Goal: Find specific page/section: Find specific page/section

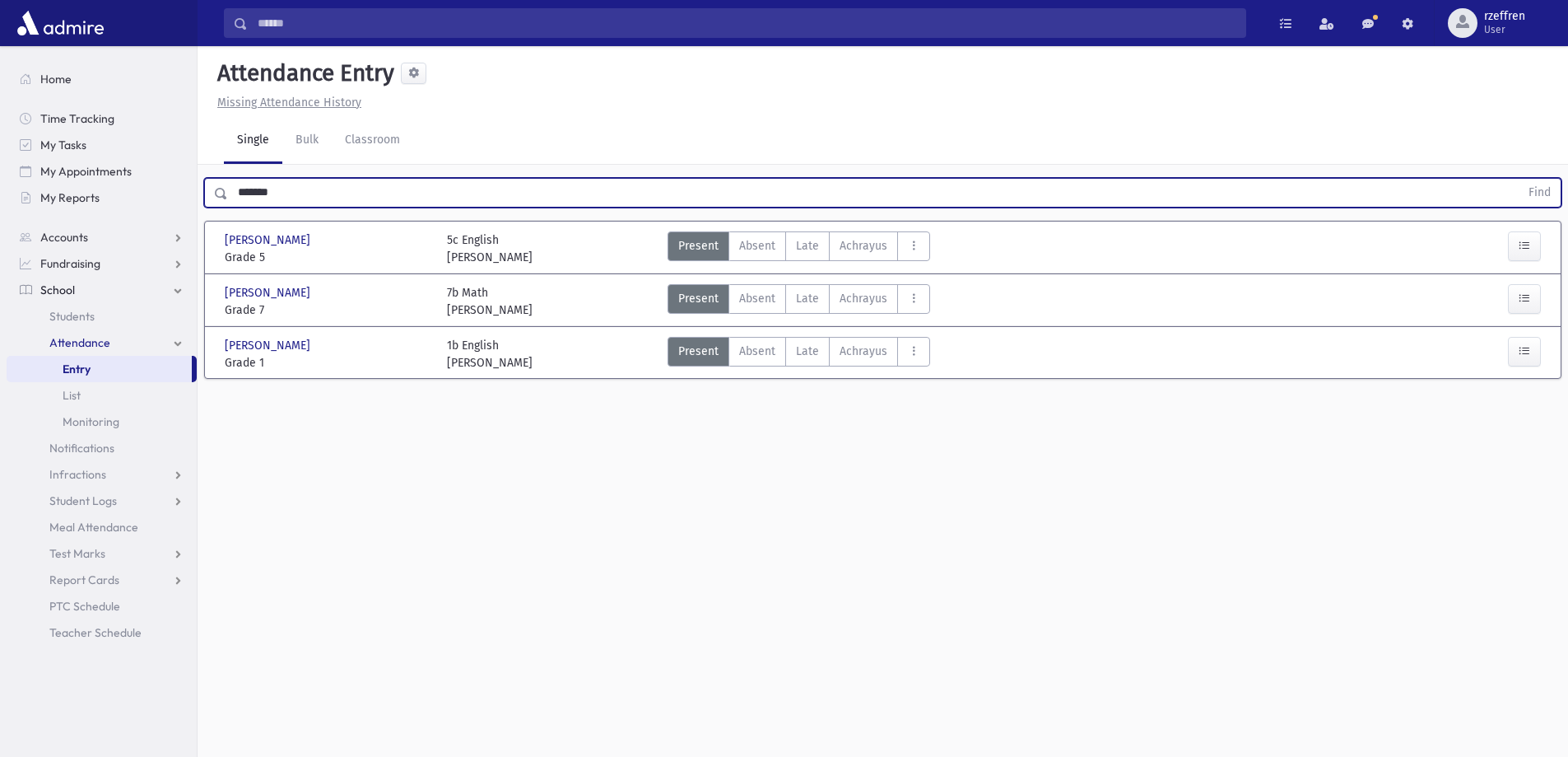
drag, startPoint x: 291, startPoint y: 194, endPoint x: 119, endPoint y: 220, distance: 174.0
click at [119, 220] on div "Search Results All Accounts" at bounding box center [784, 397] width 1568 height 794
click at [1518, 178] on button "Find" at bounding box center [1539, 192] width 42 height 28
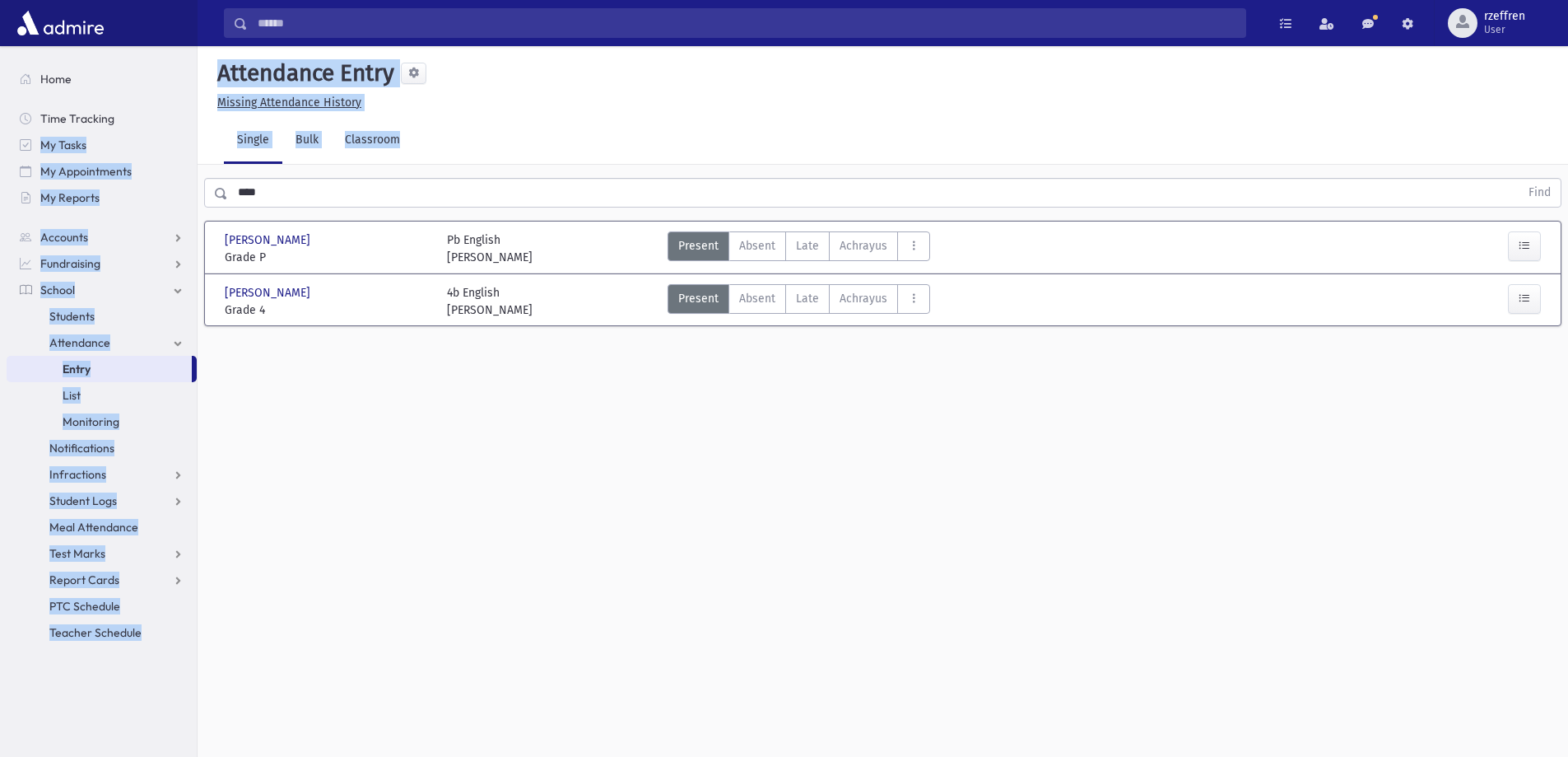
drag, startPoint x: 273, startPoint y: 207, endPoint x: 0, endPoint y: 111, distance: 289.4
click at [0, 145] on div "Search Results All Accounts" at bounding box center [784, 397] width 1568 height 794
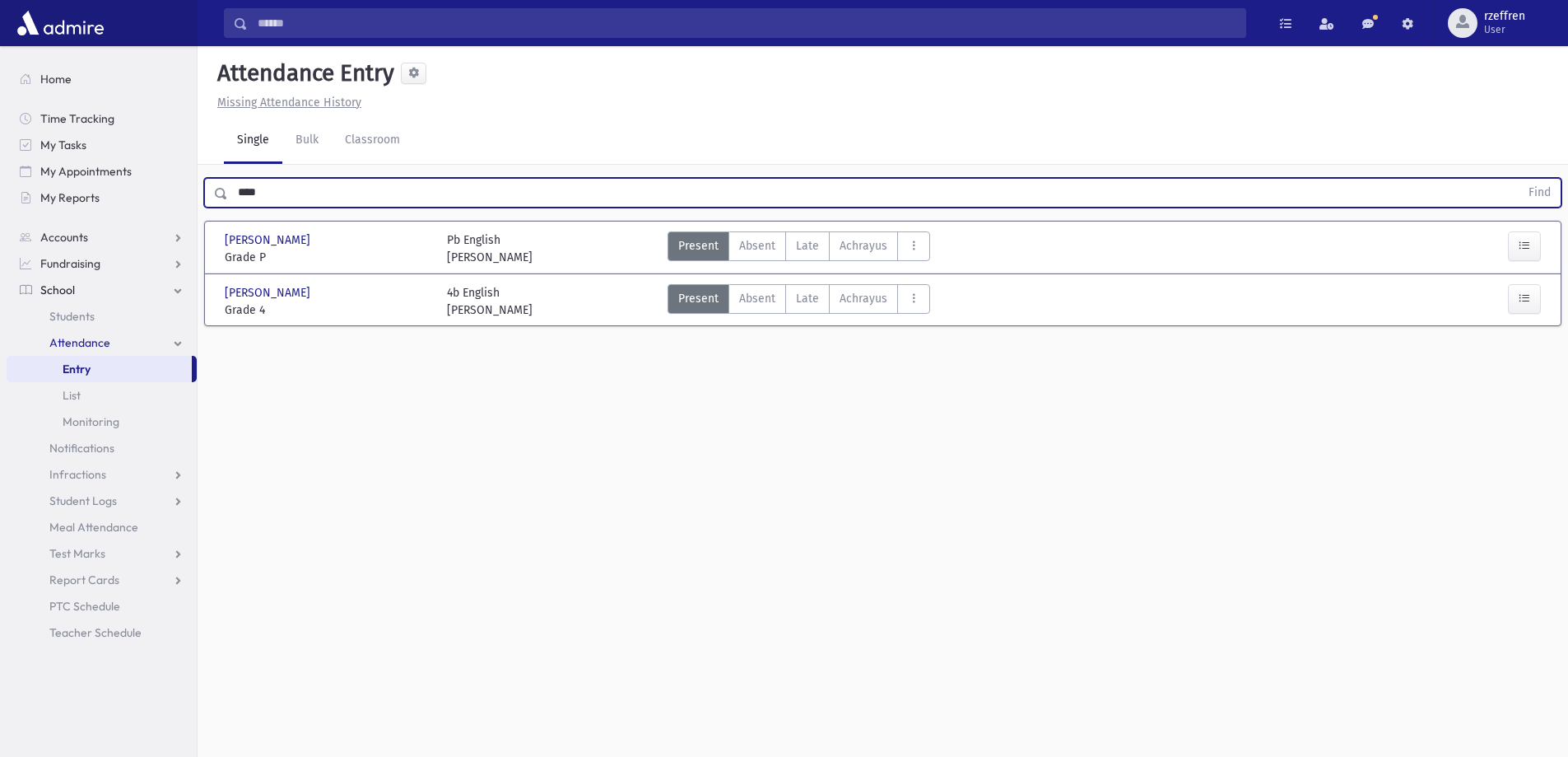
click at [264, 196] on input "****" at bounding box center [873, 192] width 1292 height 30
drag, startPoint x: 254, startPoint y: 192, endPoint x: 47, endPoint y: 132, distance: 215.5
click at [97, 145] on div "Search Results All Accounts" at bounding box center [784, 397] width 1568 height 794
click at [1518, 178] on button "Find" at bounding box center [1539, 192] width 42 height 28
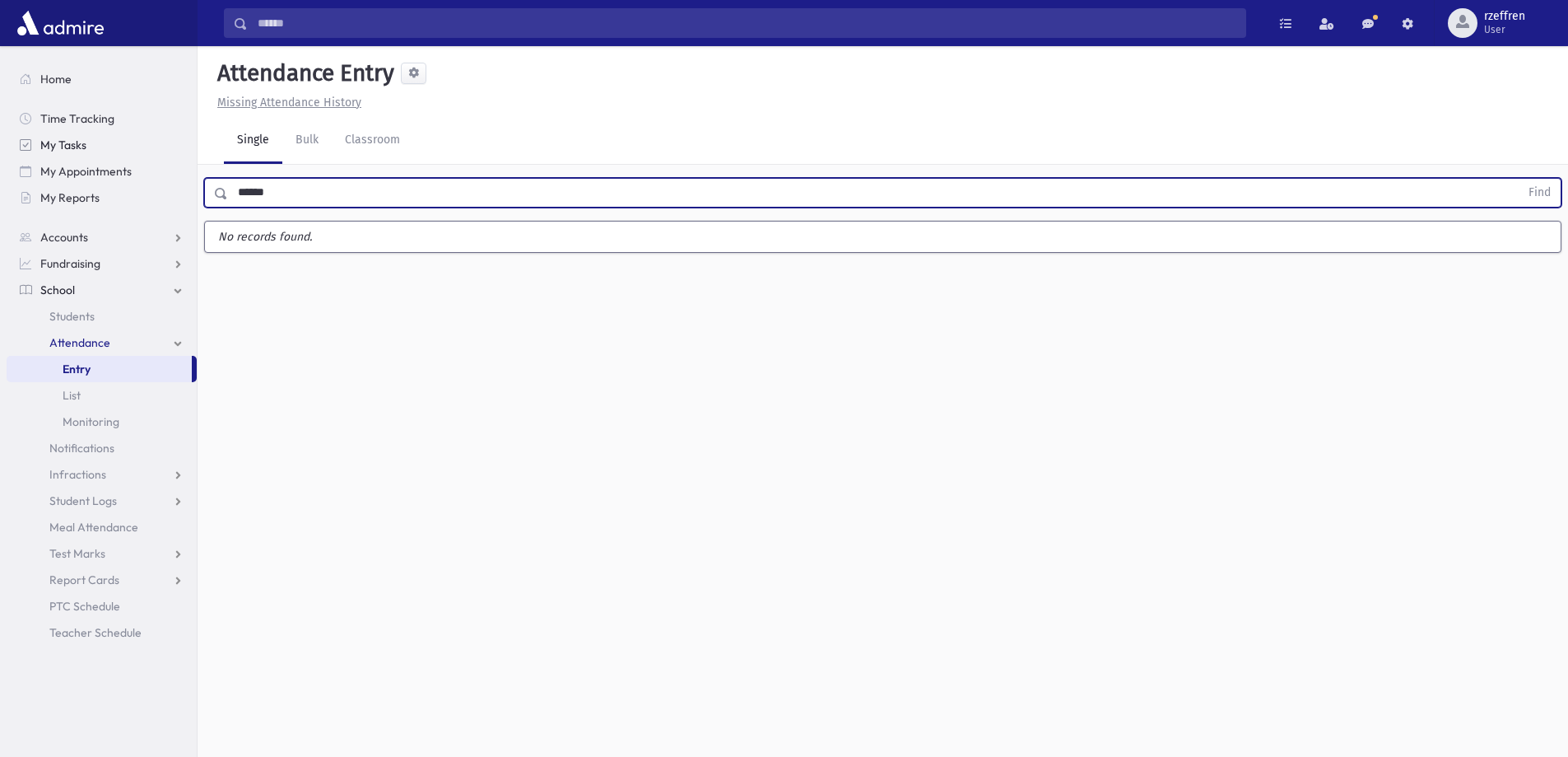
click at [1518, 178] on button "Find" at bounding box center [1539, 192] width 42 height 28
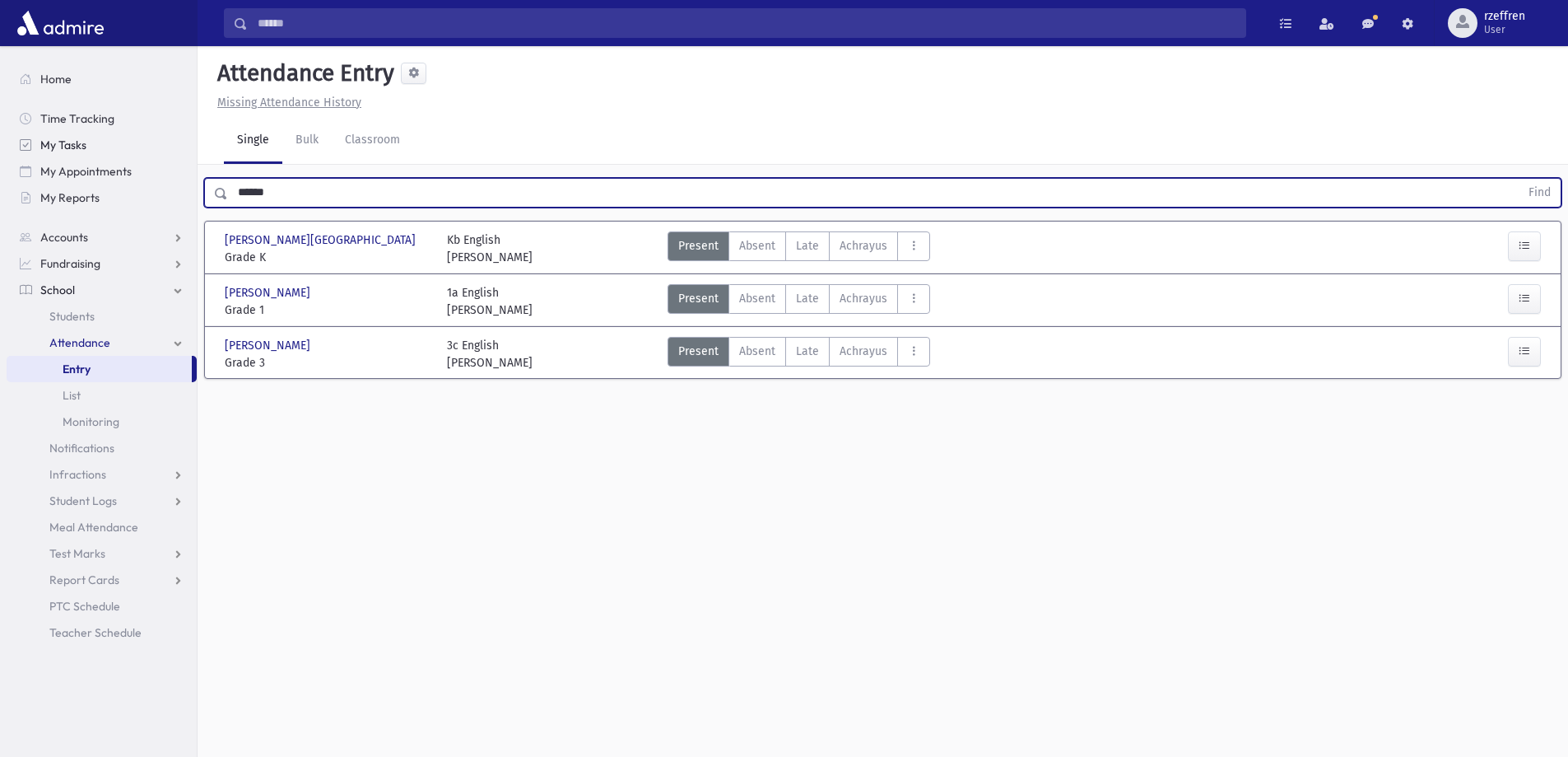
drag, startPoint x: 153, startPoint y: 194, endPoint x: 33, endPoint y: 149, distance: 128.2
click at [61, 173] on div "Search Results All Accounts" at bounding box center [784, 397] width 1568 height 794
type input "******"
click at [1518, 178] on button "Find" at bounding box center [1539, 192] width 42 height 28
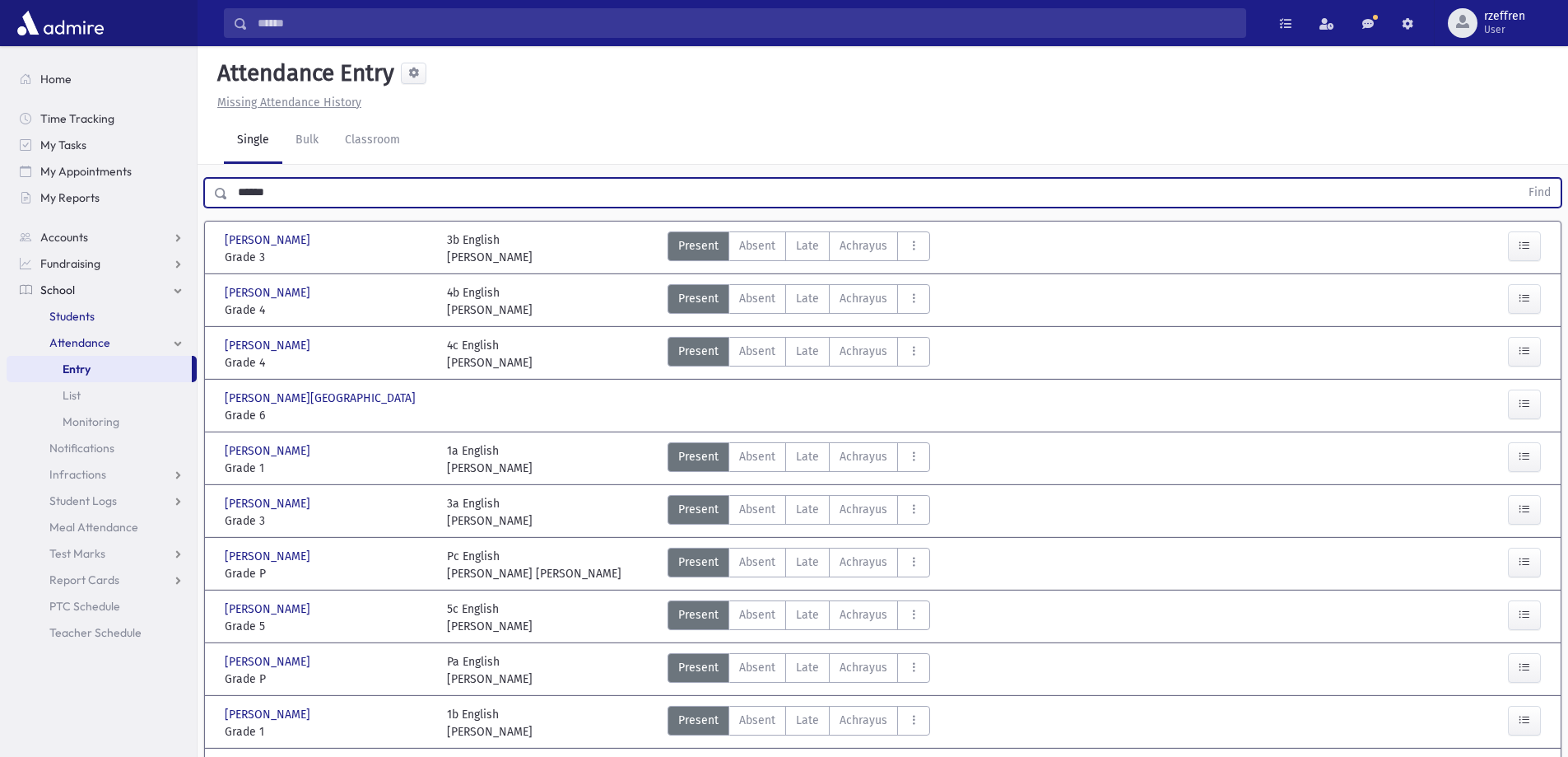
click at [85, 315] on span "Students" at bounding box center [72, 316] width 45 height 15
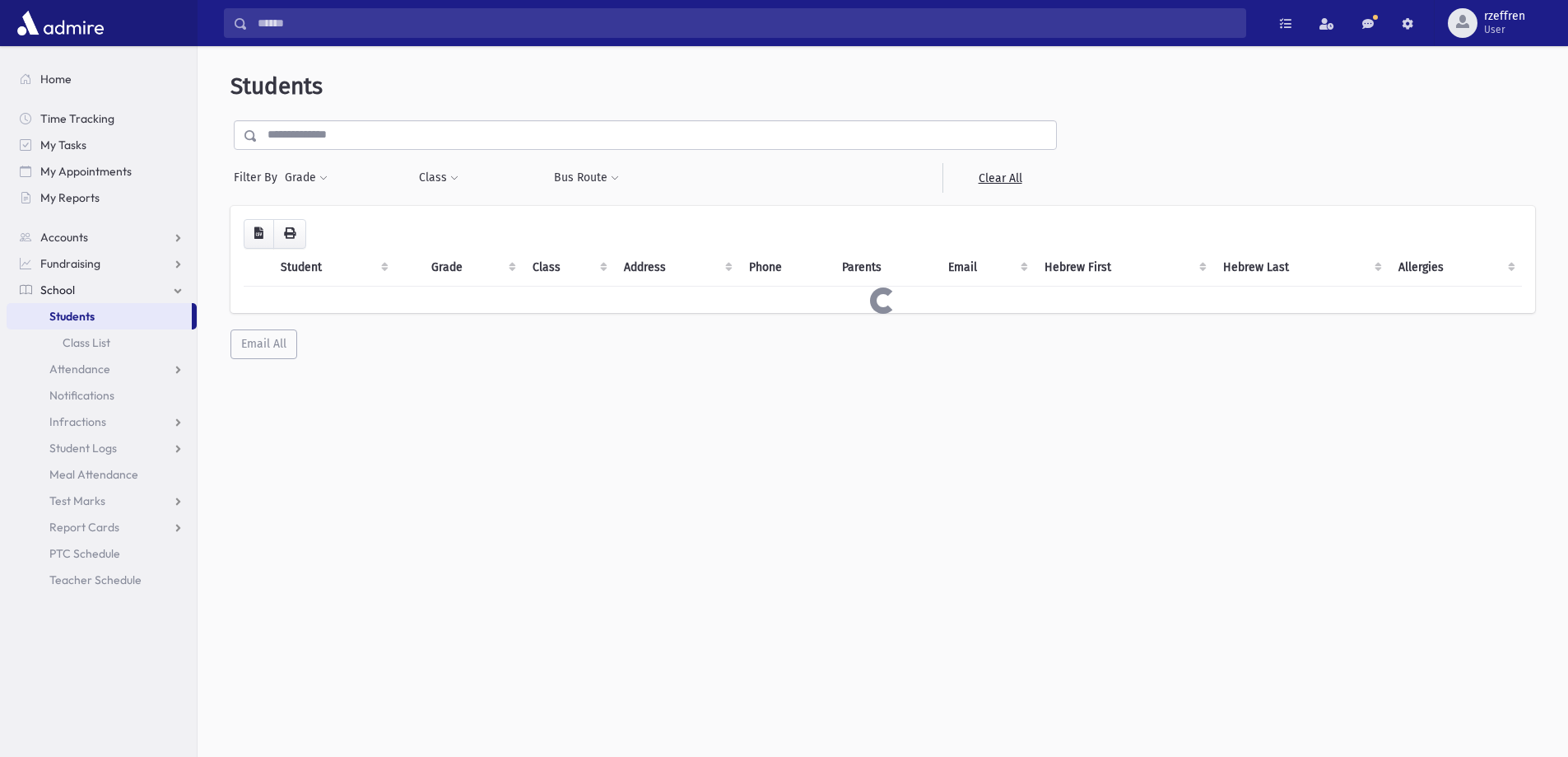
click at [328, 135] on input "text" at bounding box center [657, 135] width 799 height 30
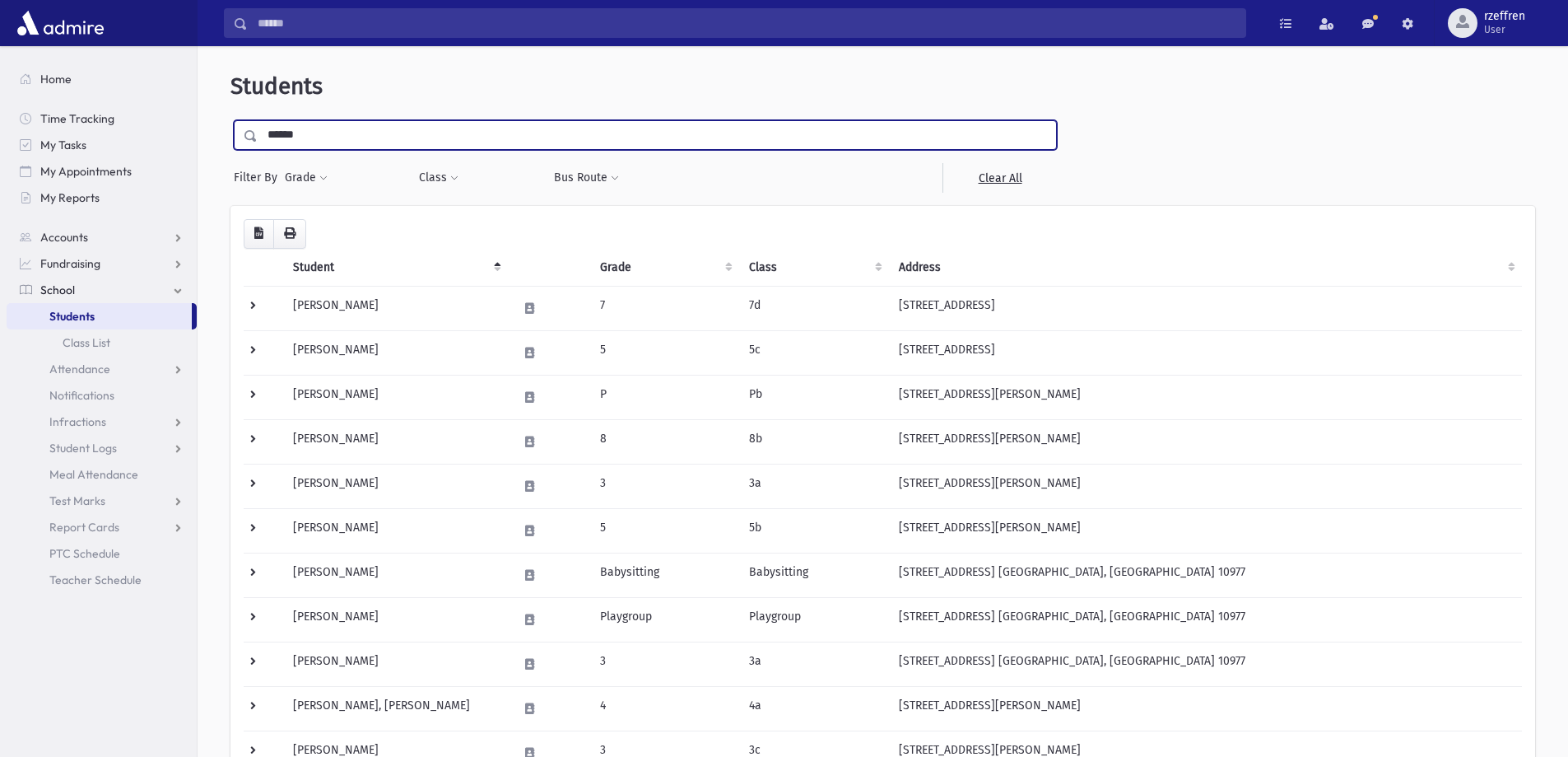
type input "******"
click at [230, 121] on input "submit" at bounding box center [253, 131] width 46 height 22
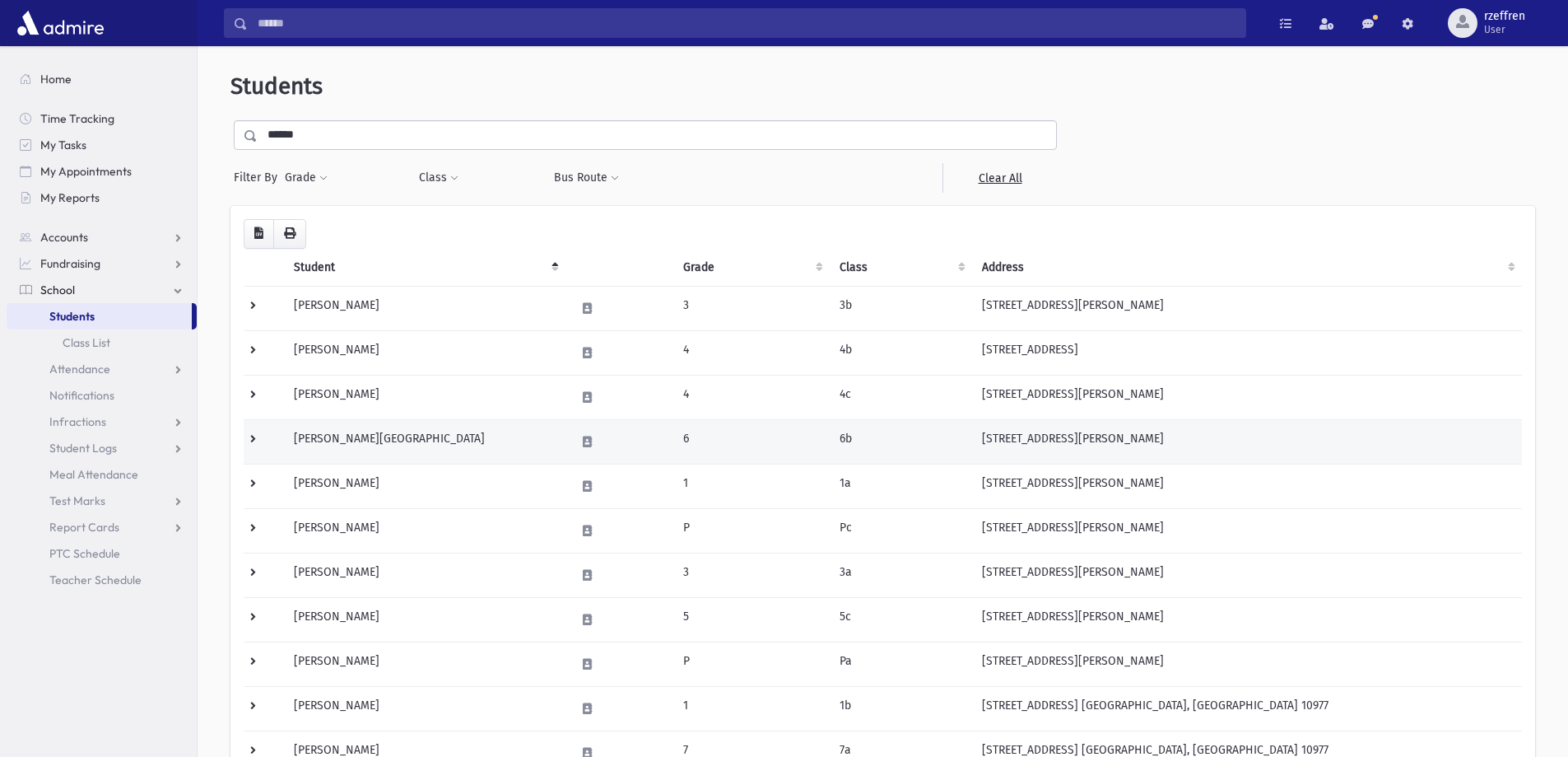
click at [446, 448] on td "[PERSON_NAME][GEOGRAPHIC_DATA]" at bounding box center [424, 442] width 281 height 45
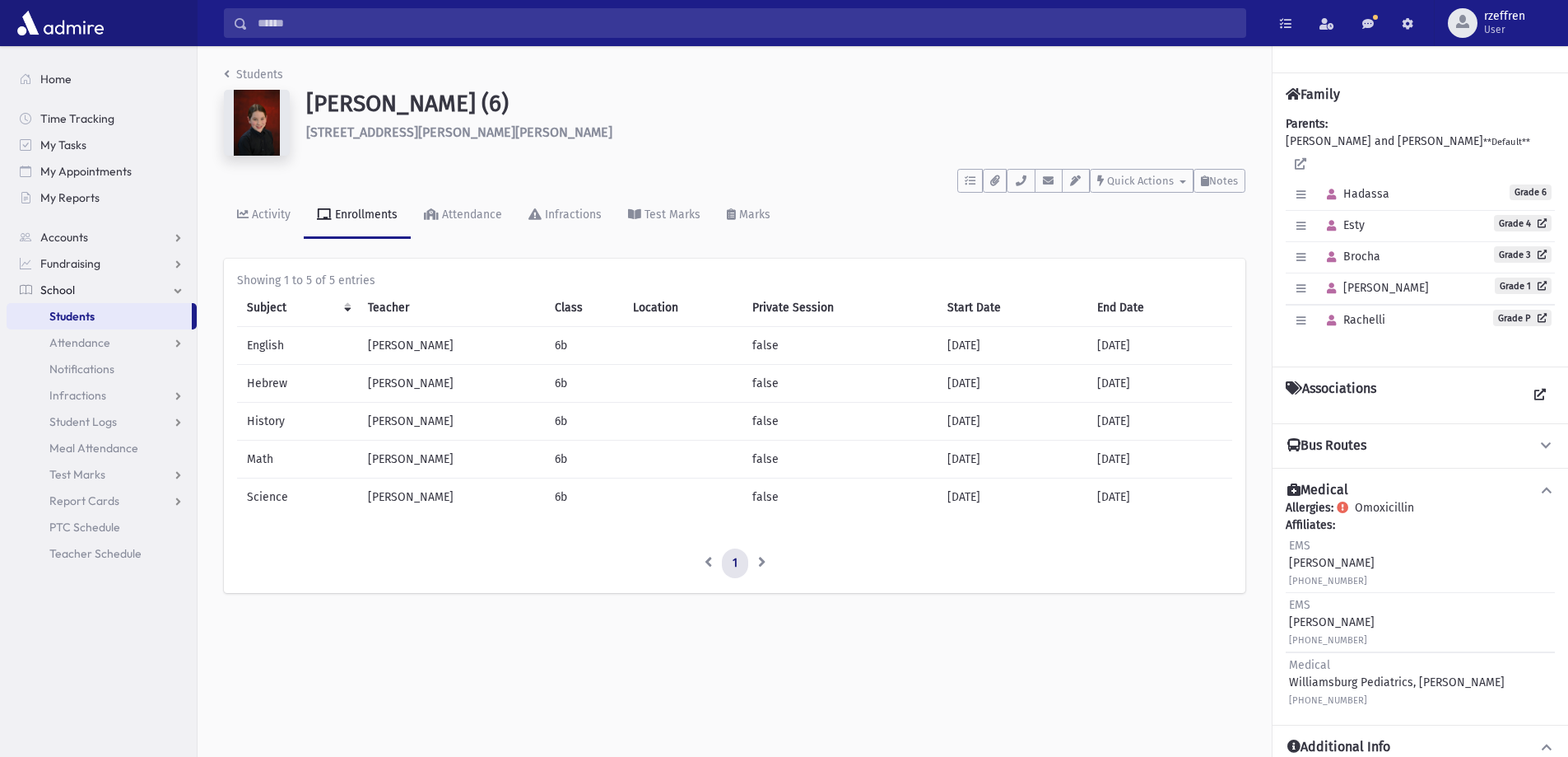
click at [231, 67] on li "Students" at bounding box center [253, 74] width 59 height 17
click at [251, 74] on link "Students" at bounding box center [253, 74] width 59 height 14
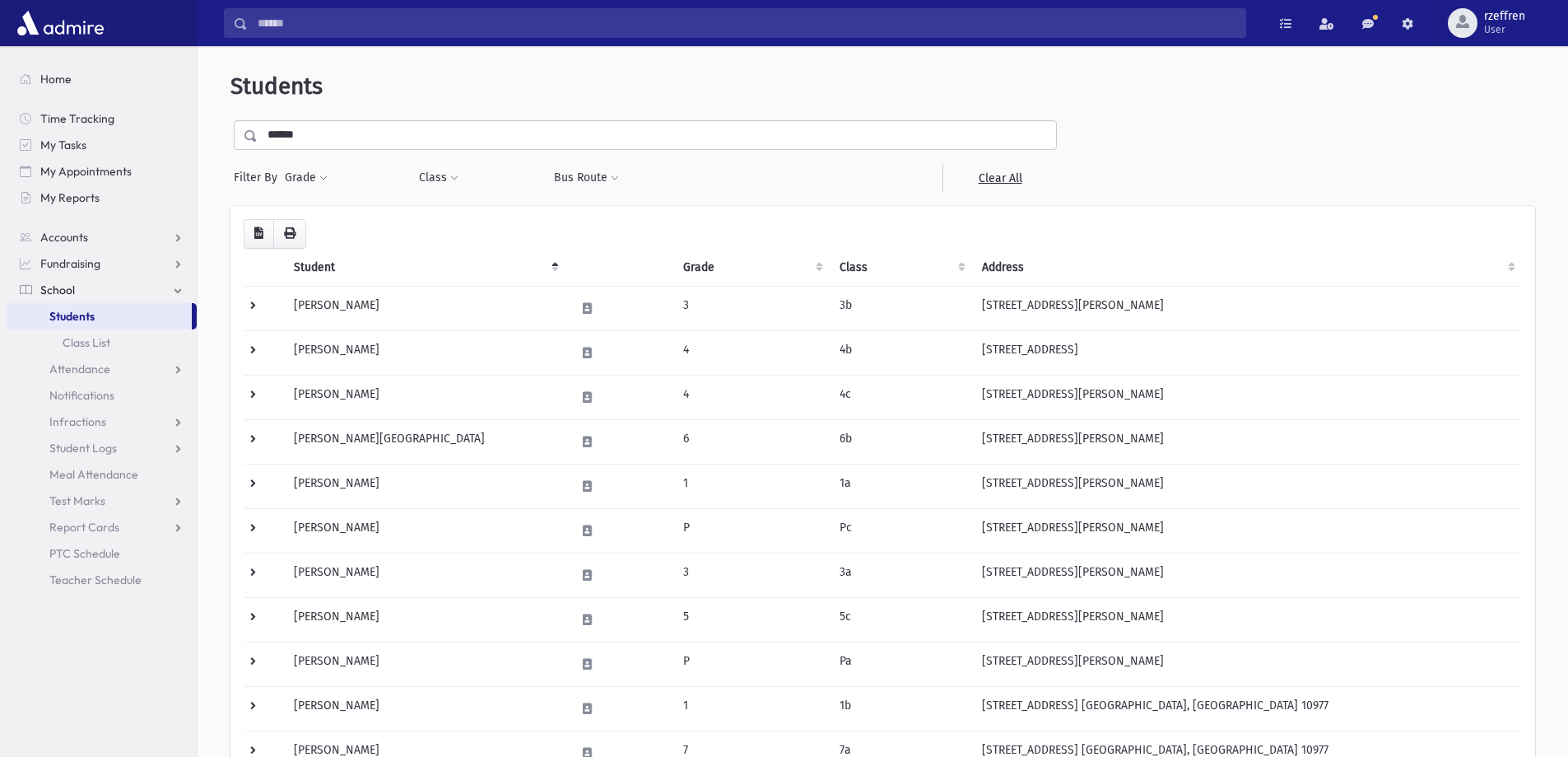
drag, startPoint x: 8, startPoint y: 106, endPoint x: 0, endPoint y: 21, distance: 85.4
click at [0, 70] on div "Search Results All Accounts" at bounding box center [784, 476] width 1568 height 953
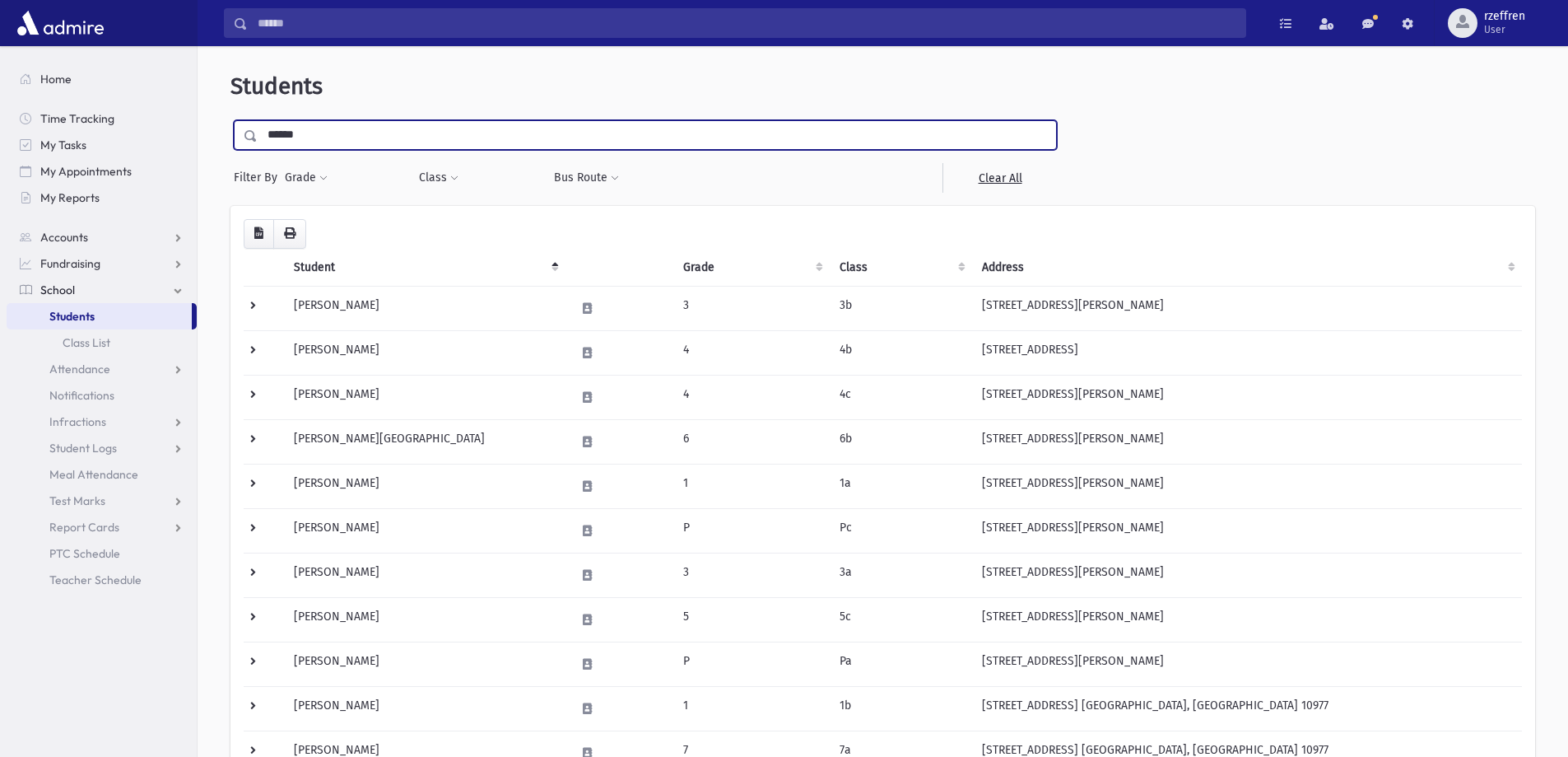
type input "******"
click at [230, 121] on input "submit" at bounding box center [253, 131] width 46 height 22
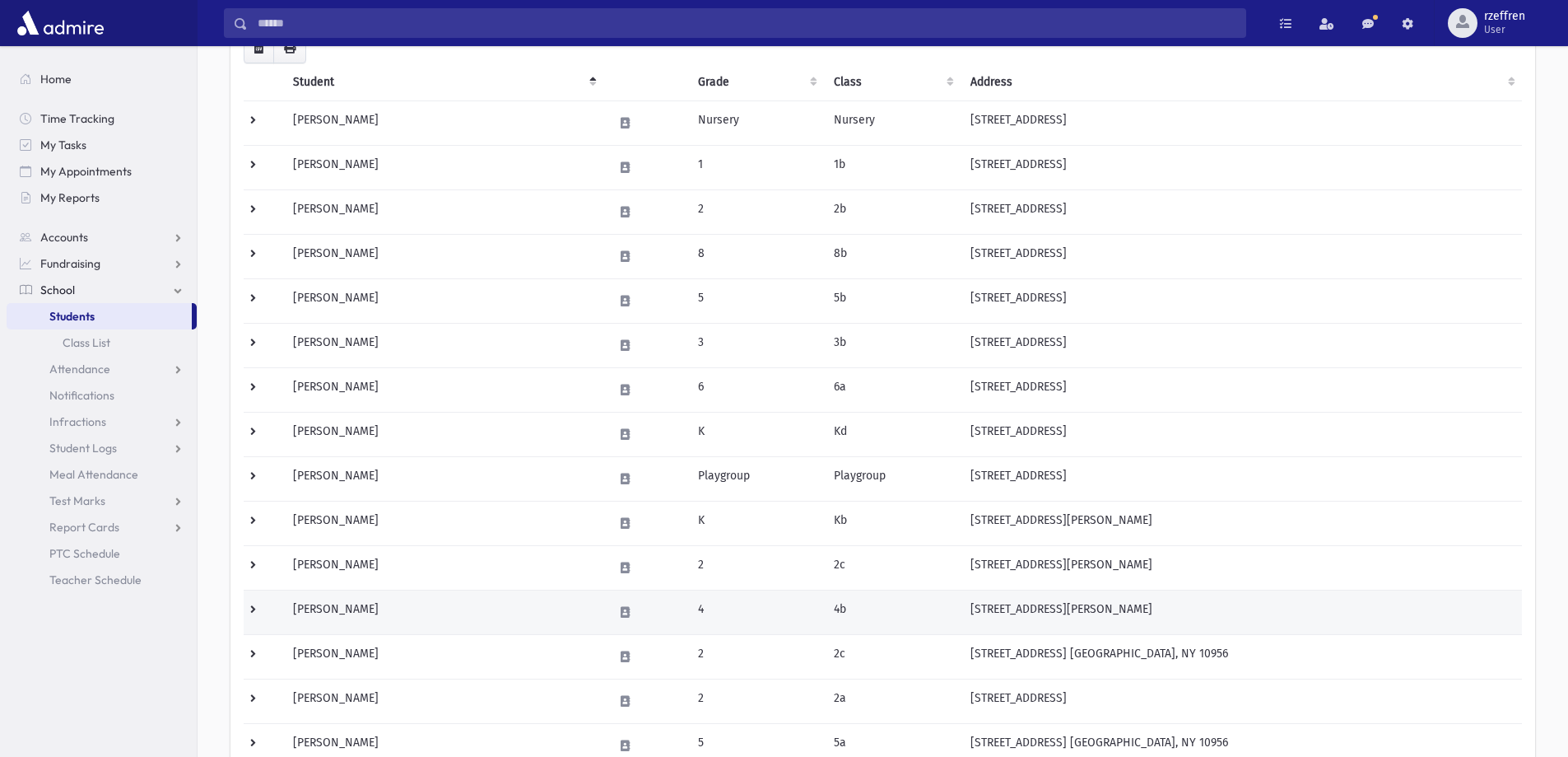
scroll to position [164, 0]
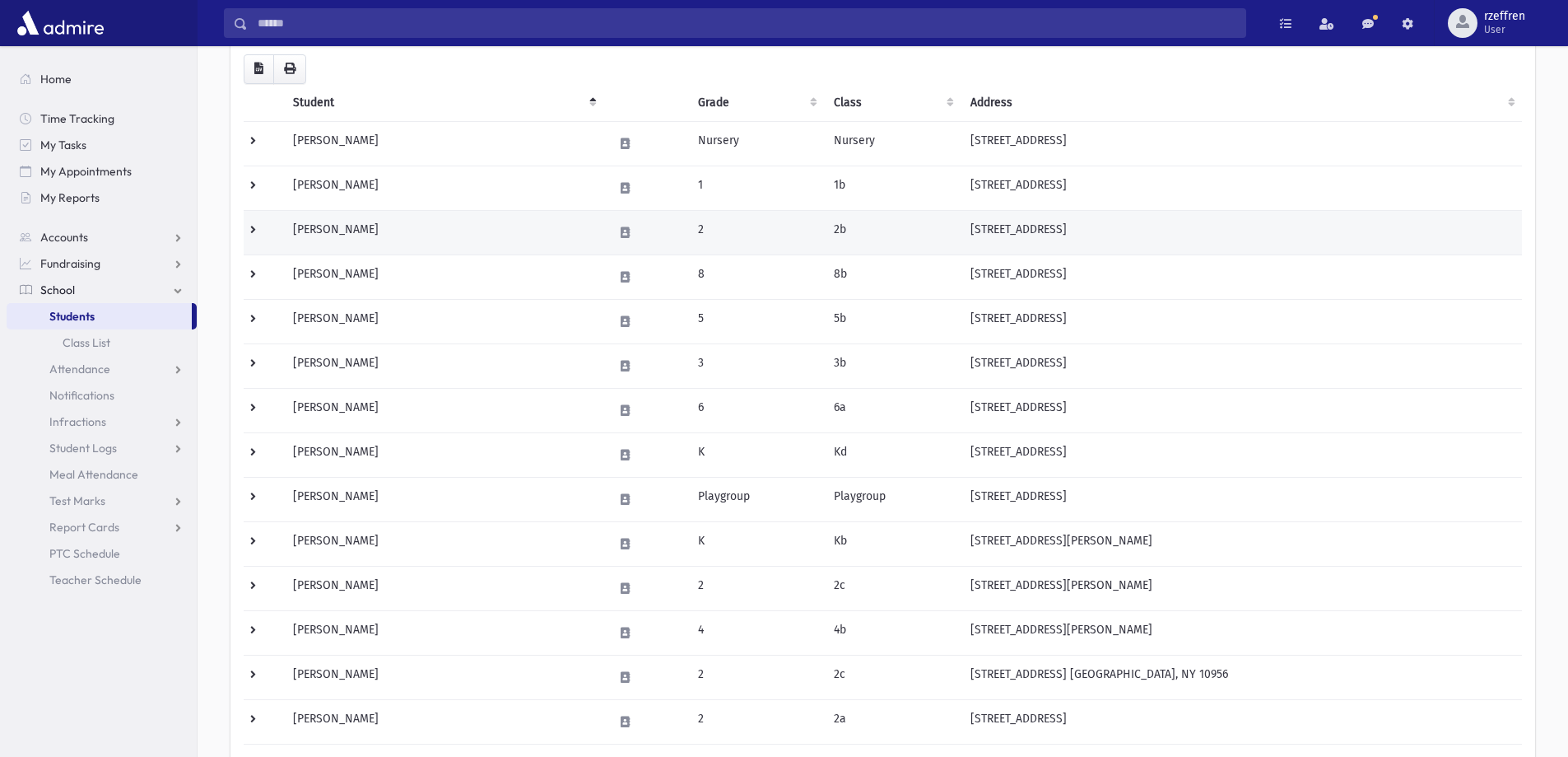
click at [479, 239] on td "[PERSON_NAME]" at bounding box center [443, 232] width 320 height 45
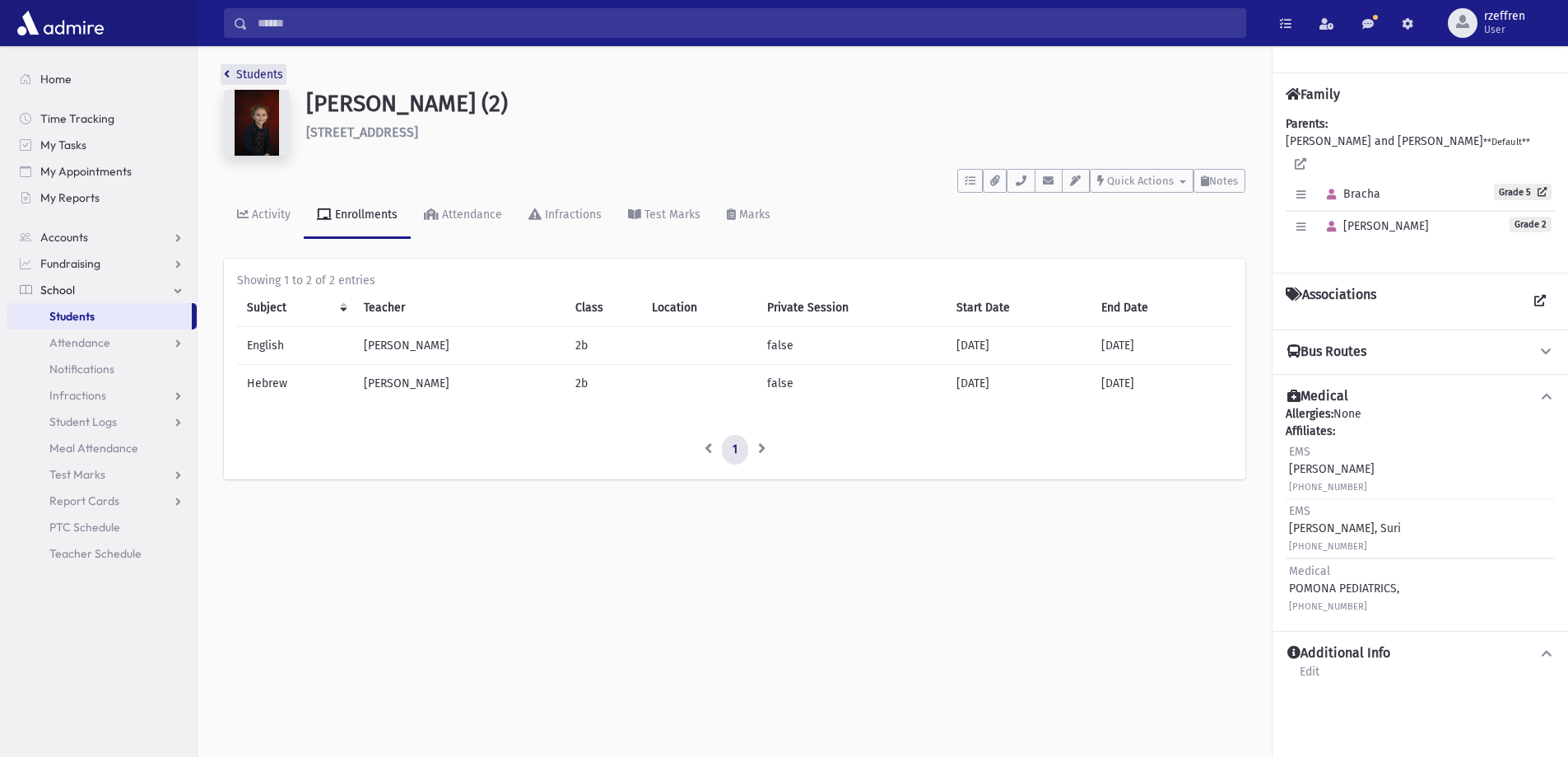
click at [274, 71] on link "Students" at bounding box center [253, 74] width 59 height 14
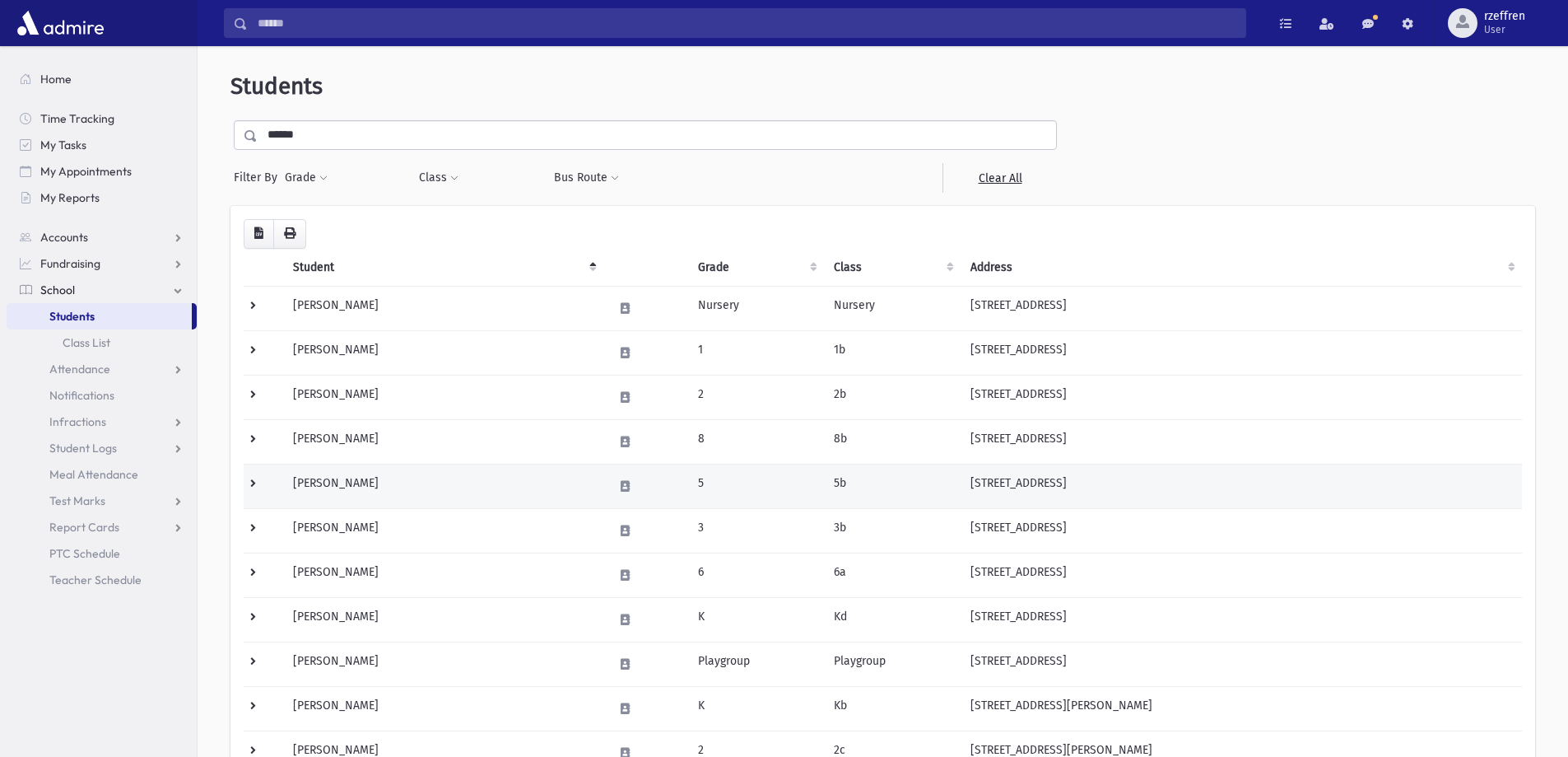
click at [474, 477] on td "Berger, Bracha" at bounding box center [443, 486] width 320 height 45
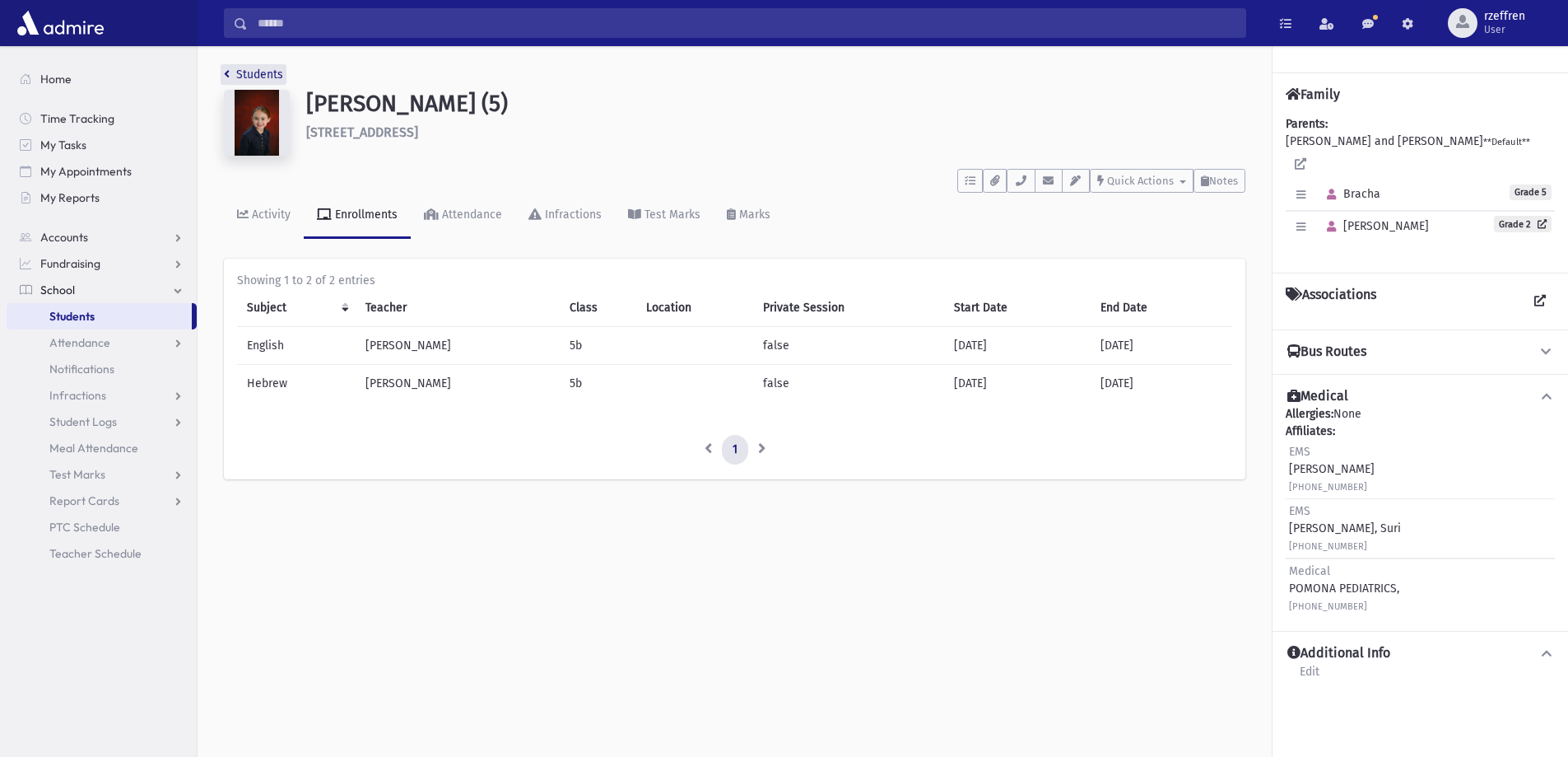
click at [279, 78] on link "Students" at bounding box center [253, 74] width 59 height 14
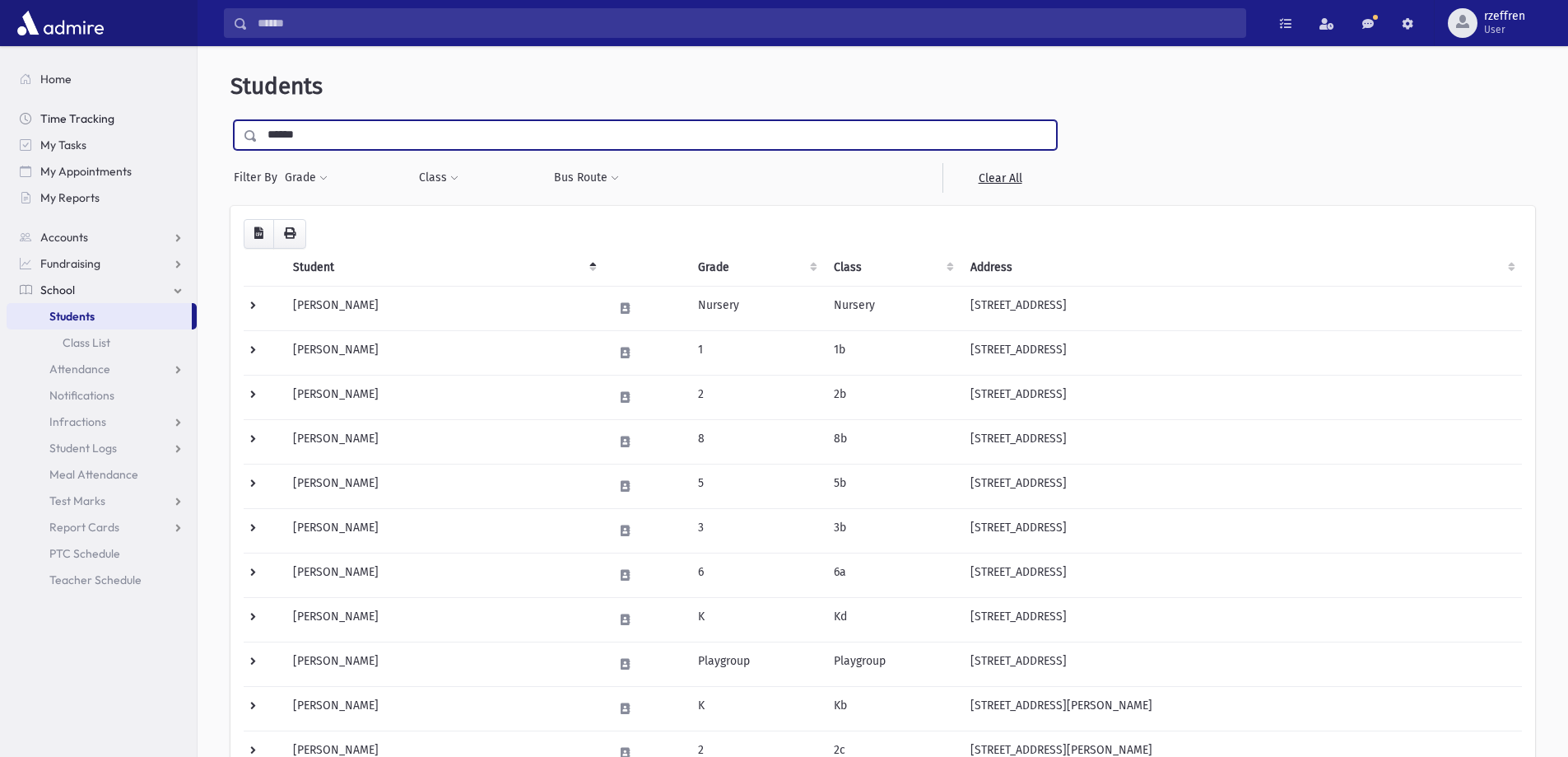
drag, startPoint x: 302, startPoint y: 124, endPoint x: 38, endPoint y: 116, distance: 264.1
click at [50, 114] on div "Search Results All Accounts" at bounding box center [784, 677] width 1568 height 1354
type input "******"
click at [230, 121] on input "submit" at bounding box center [253, 131] width 46 height 22
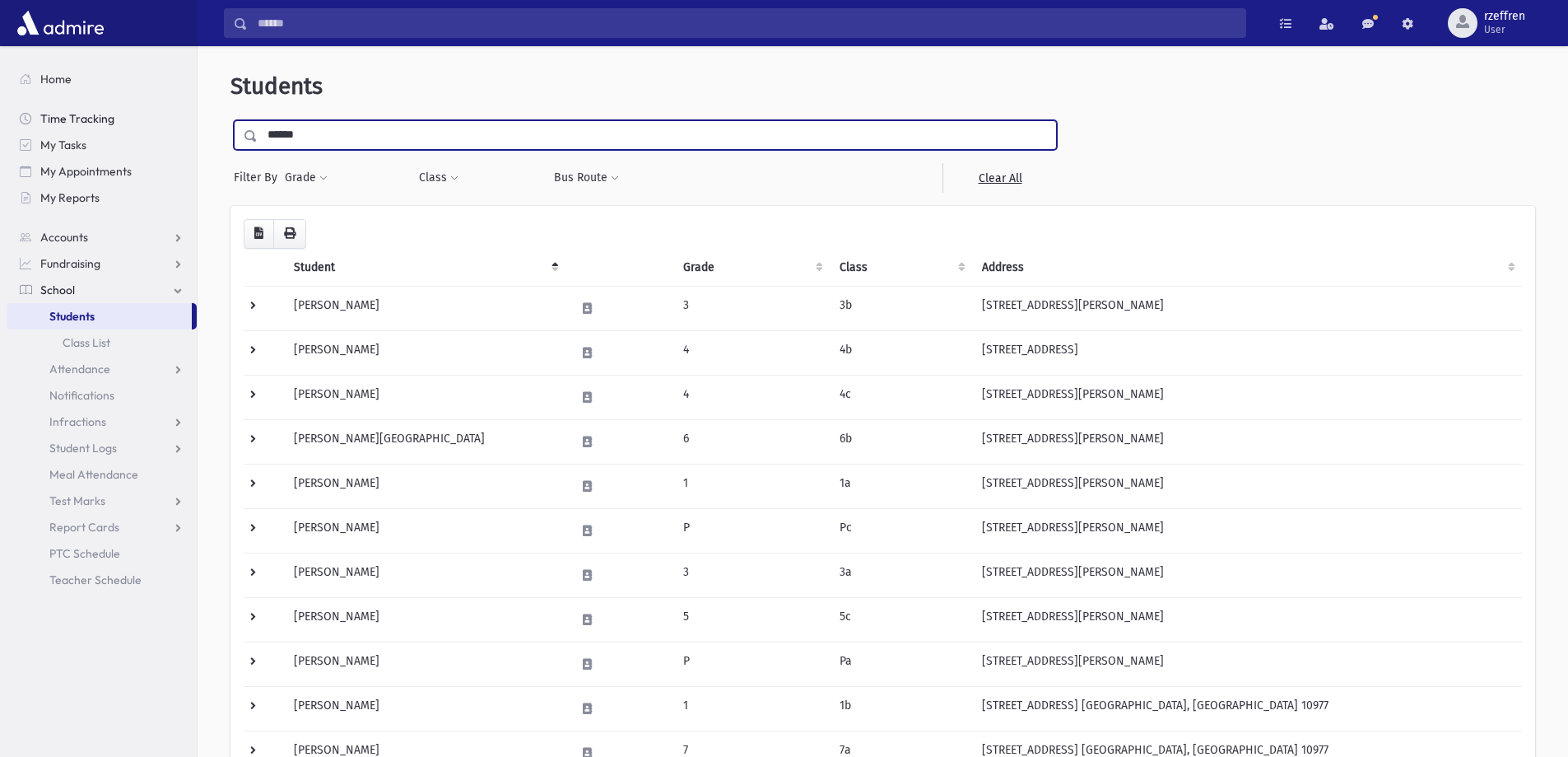
drag, startPoint x: 336, startPoint y: 147, endPoint x: 129, endPoint y: 109, distance: 210.5
click at [130, 110] on div "Search Results All Accounts" at bounding box center [784, 476] width 1568 height 953
type input "****"
click at [230, 121] on input "submit" at bounding box center [253, 131] width 46 height 22
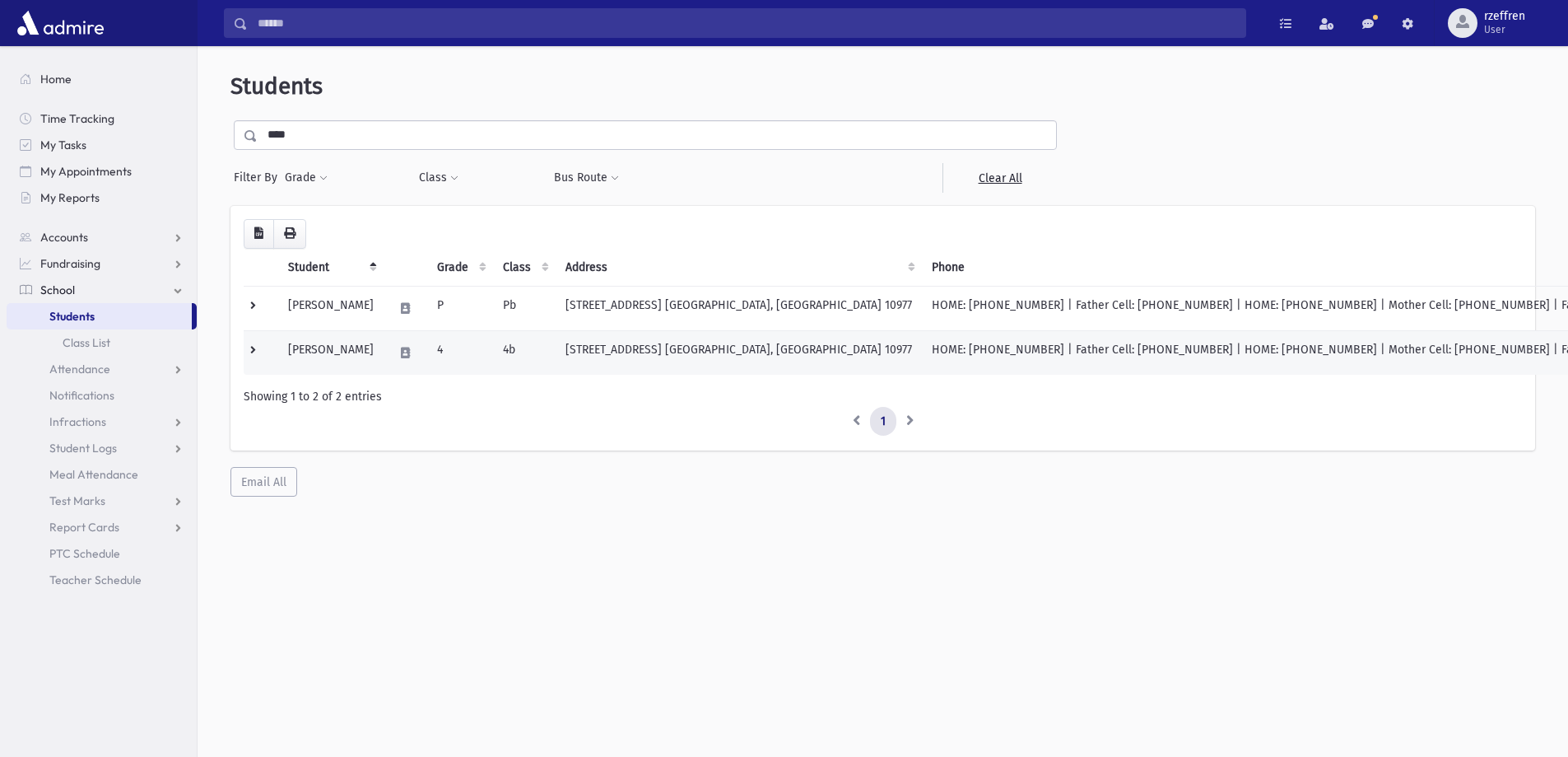
click at [352, 367] on td "[PERSON_NAME]" at bounding box center [331, 352] width 106 height 45
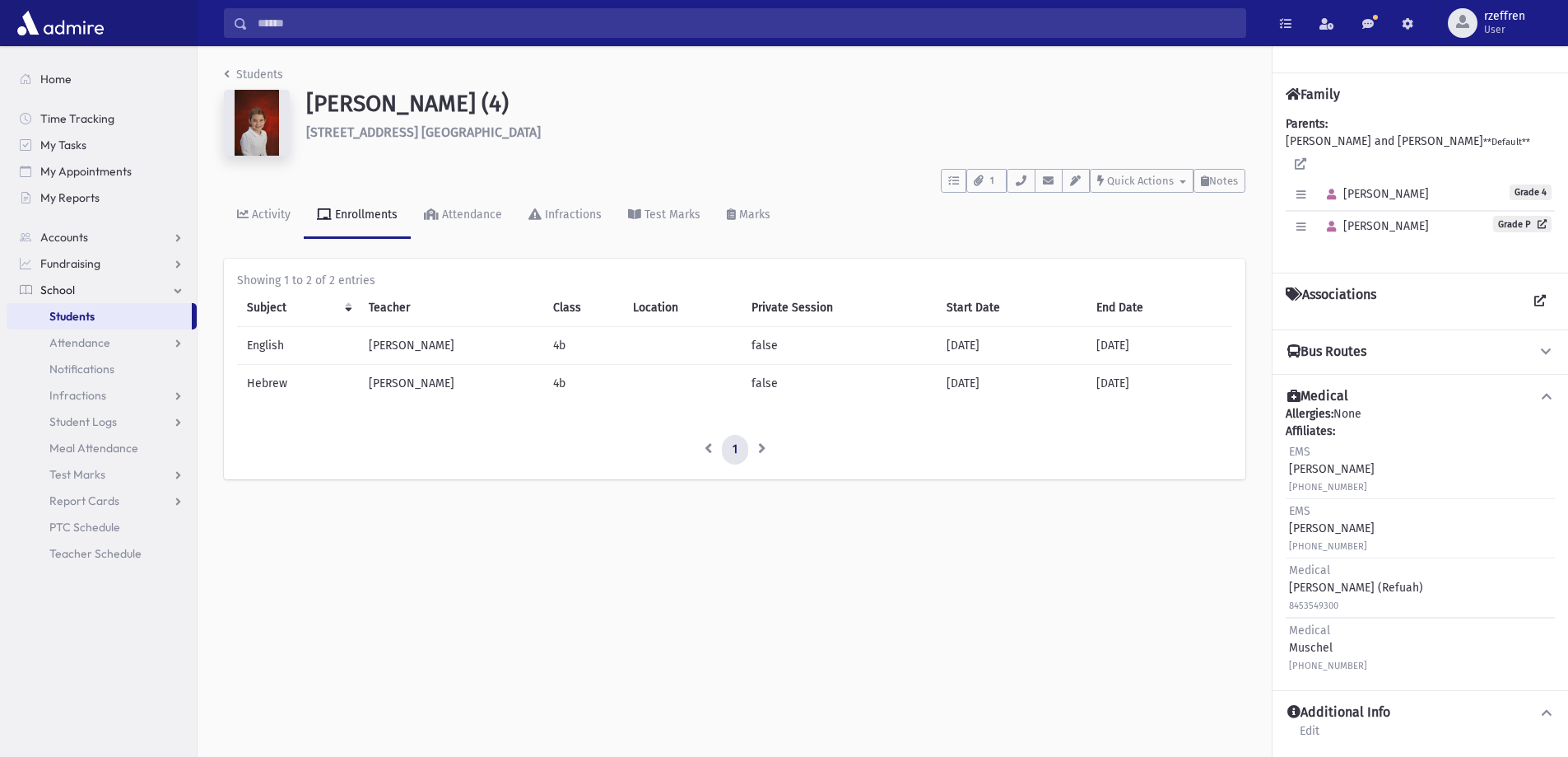
click at [286, 73] on div "Students" at bounding box center [734, 78] width 1022 height 24
click at [280, 73] on link "Students" at bounding box center [253, 74] width 59 height 14
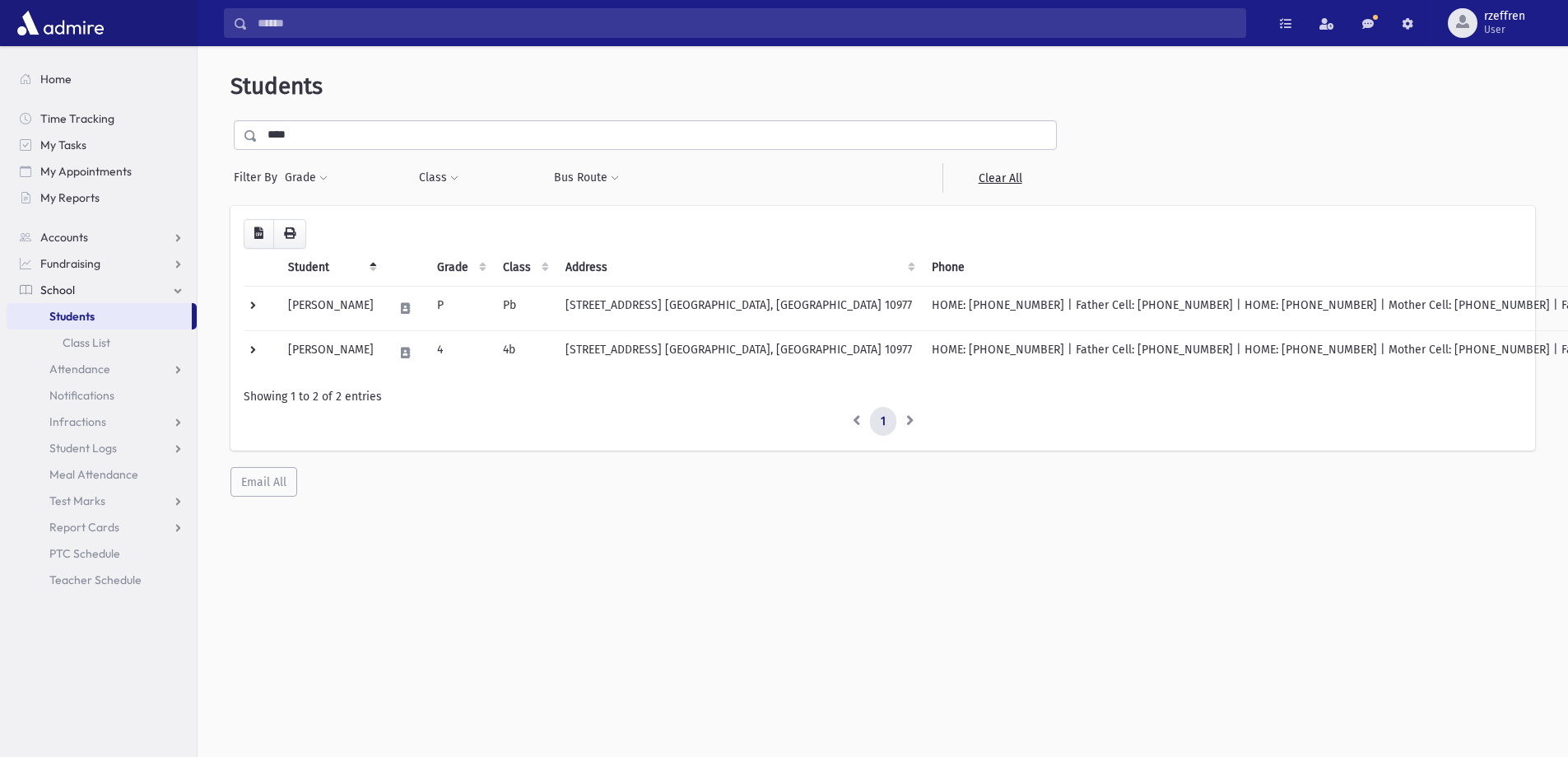
drag, startPoint x: 324, startPoint y: 133, endPoint x: 0, endPoint y: 126, distance: 324.1
click at [0, 125] on div "Search Results All Accounts" at bounding box center [784, 400] width 1568 height 801
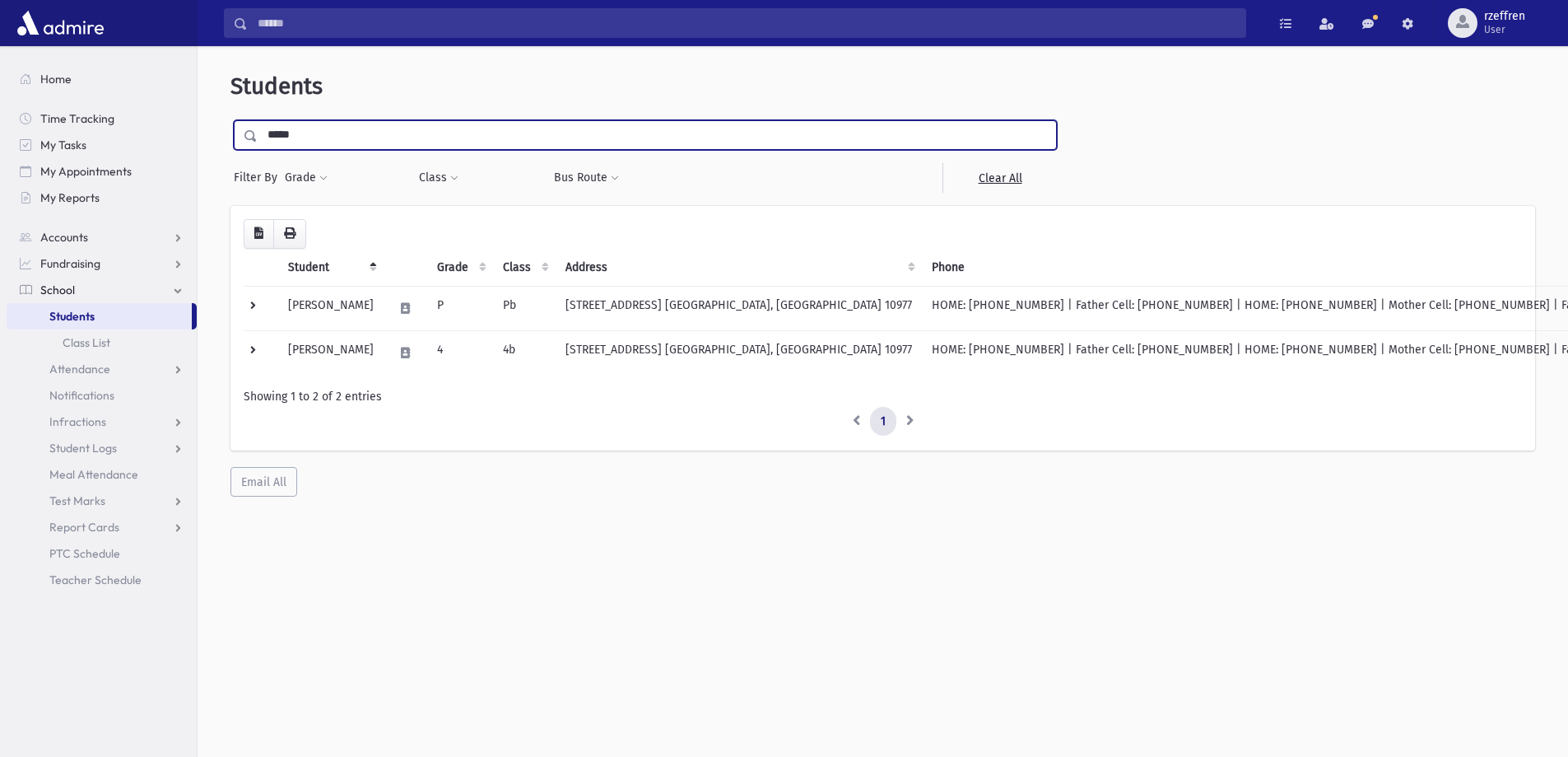
type input "*****"
click at [230, 121] on input "submit" at bounding box center [253, 131] width 46 height 22
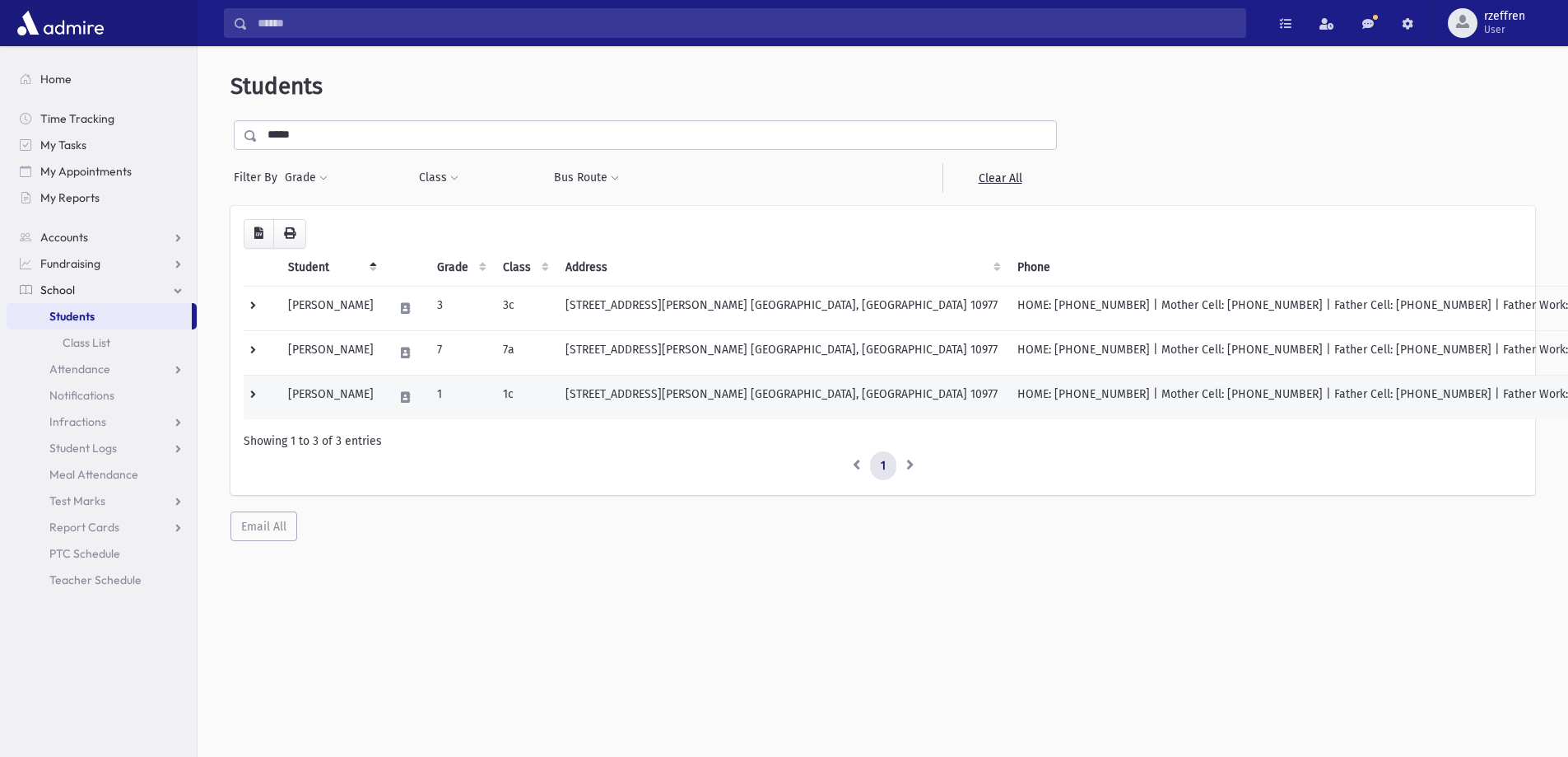
click at [369, 409] on td "Simon, Gitty" at bounding box center [331, 397] width 106 height 45
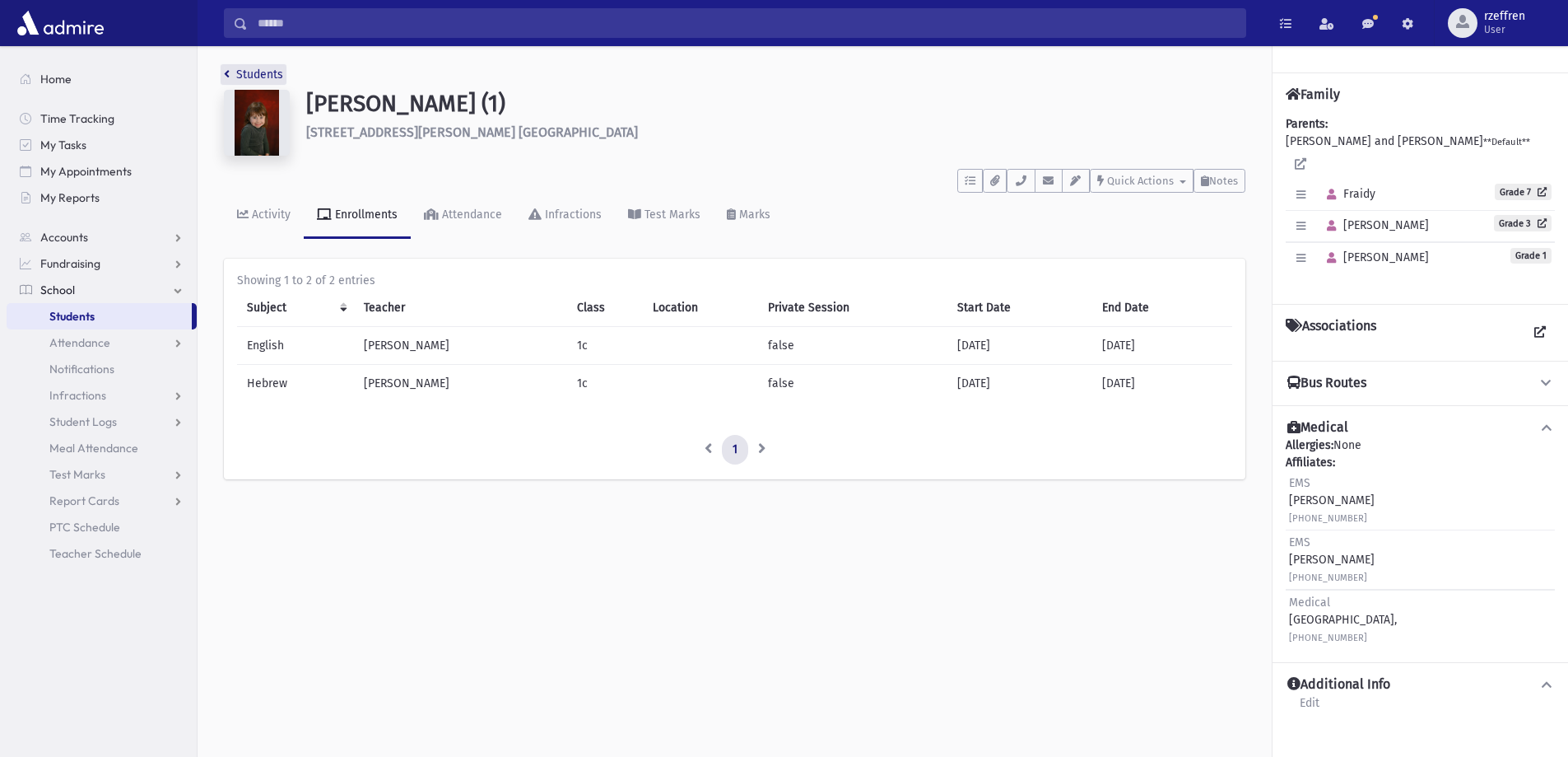
click at [254, 76] on link "Students" at bounding box center [253, 74] width 59 height 14
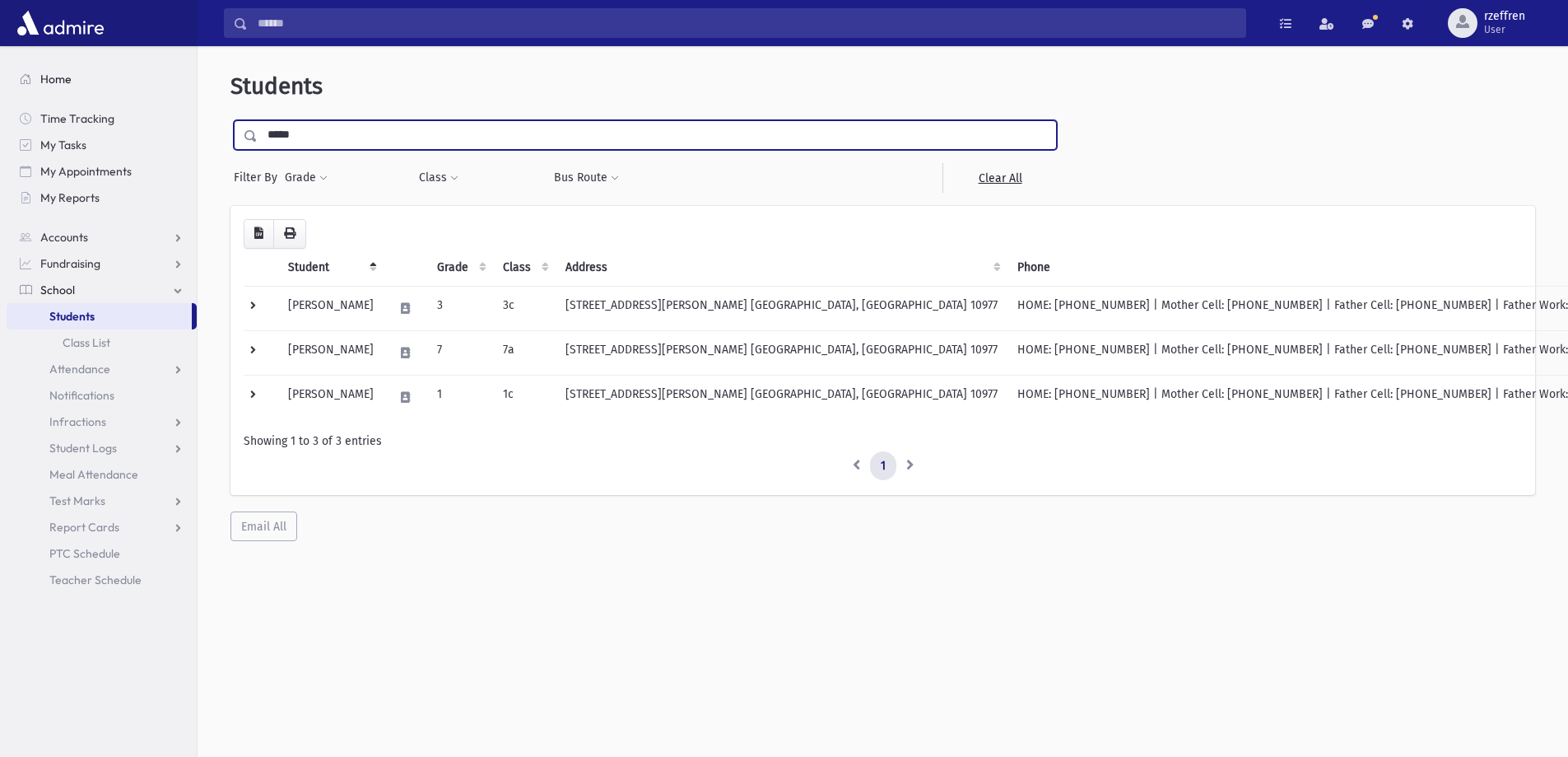
drag, startPoint x: 352, startPoint y: 141, endPoint x: 56, endPoint y: 88, distance: 300.7
click at [57, 89] on div "Search Results All Accounts" at bounding box center [784, 400] width 1568 height 801
type input "******"
click at [230, 121] on input "submit" at bounding box center [253, 131] width 46 height 22
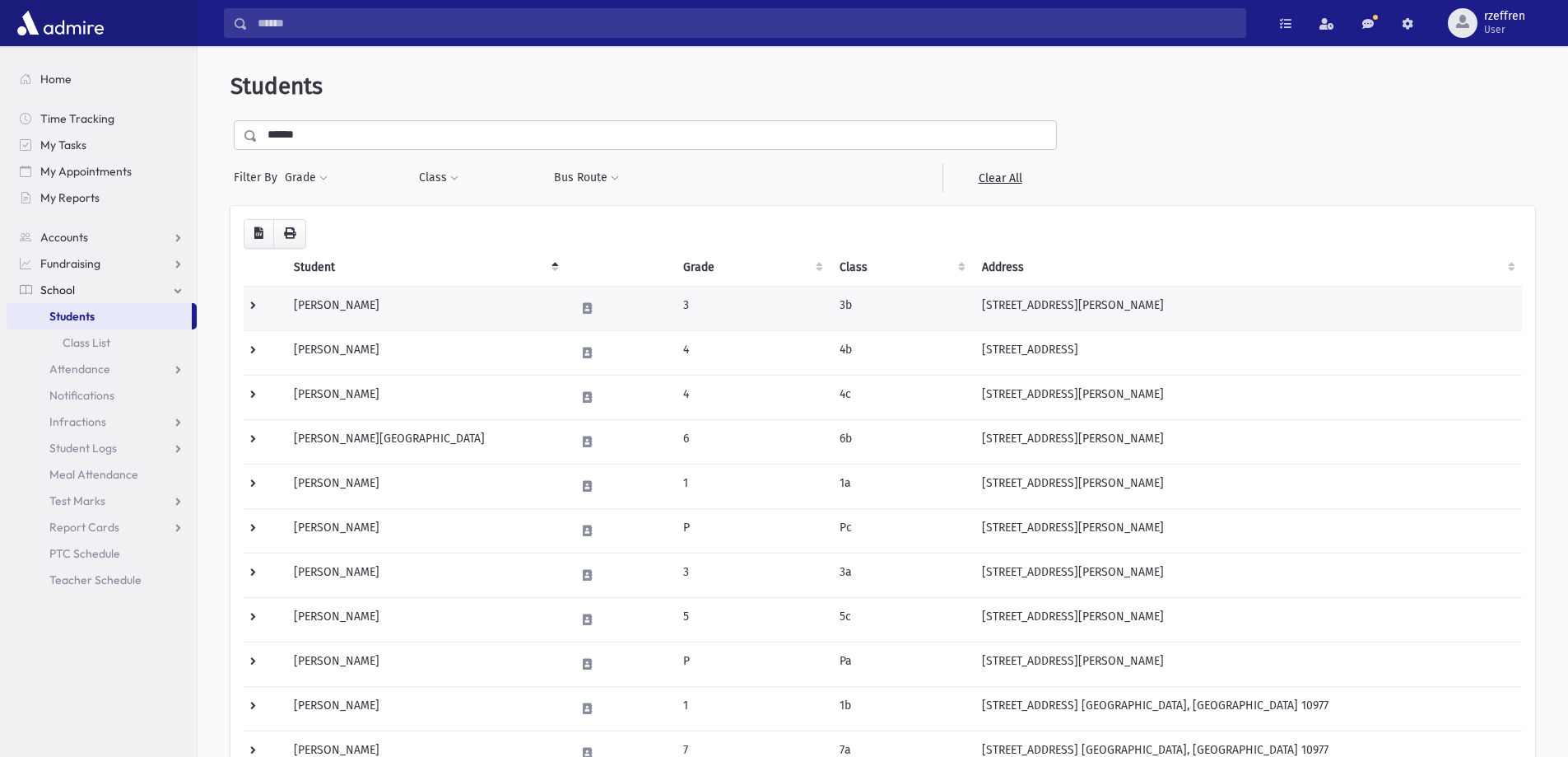
click at [468, 305] on td "Ehrman, Brocha" at bounding box center [424, 308] width 281 height 45
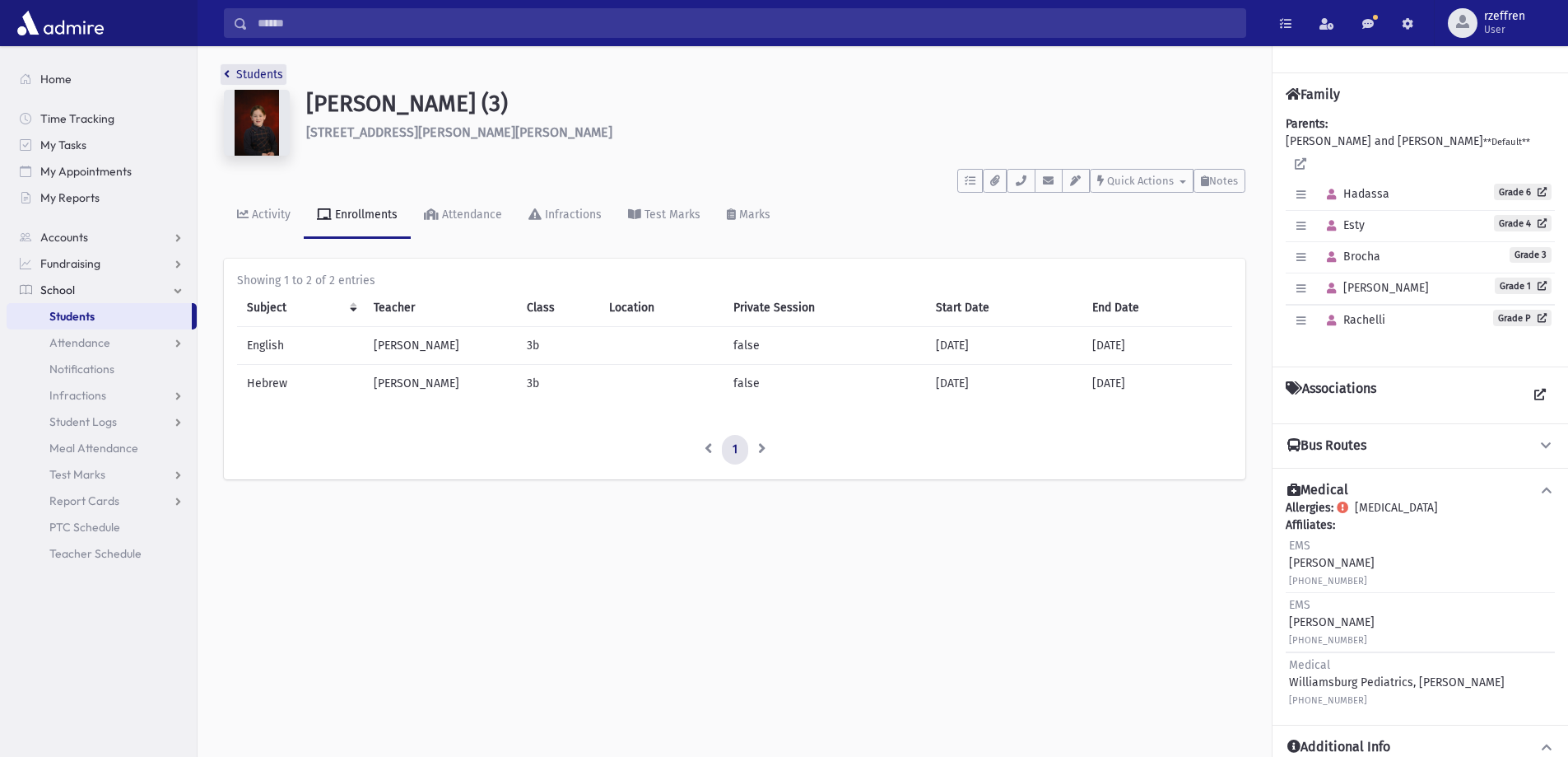
click at [272, 68] on link "Students" at bounding box center [253, 74] width 59 height 14
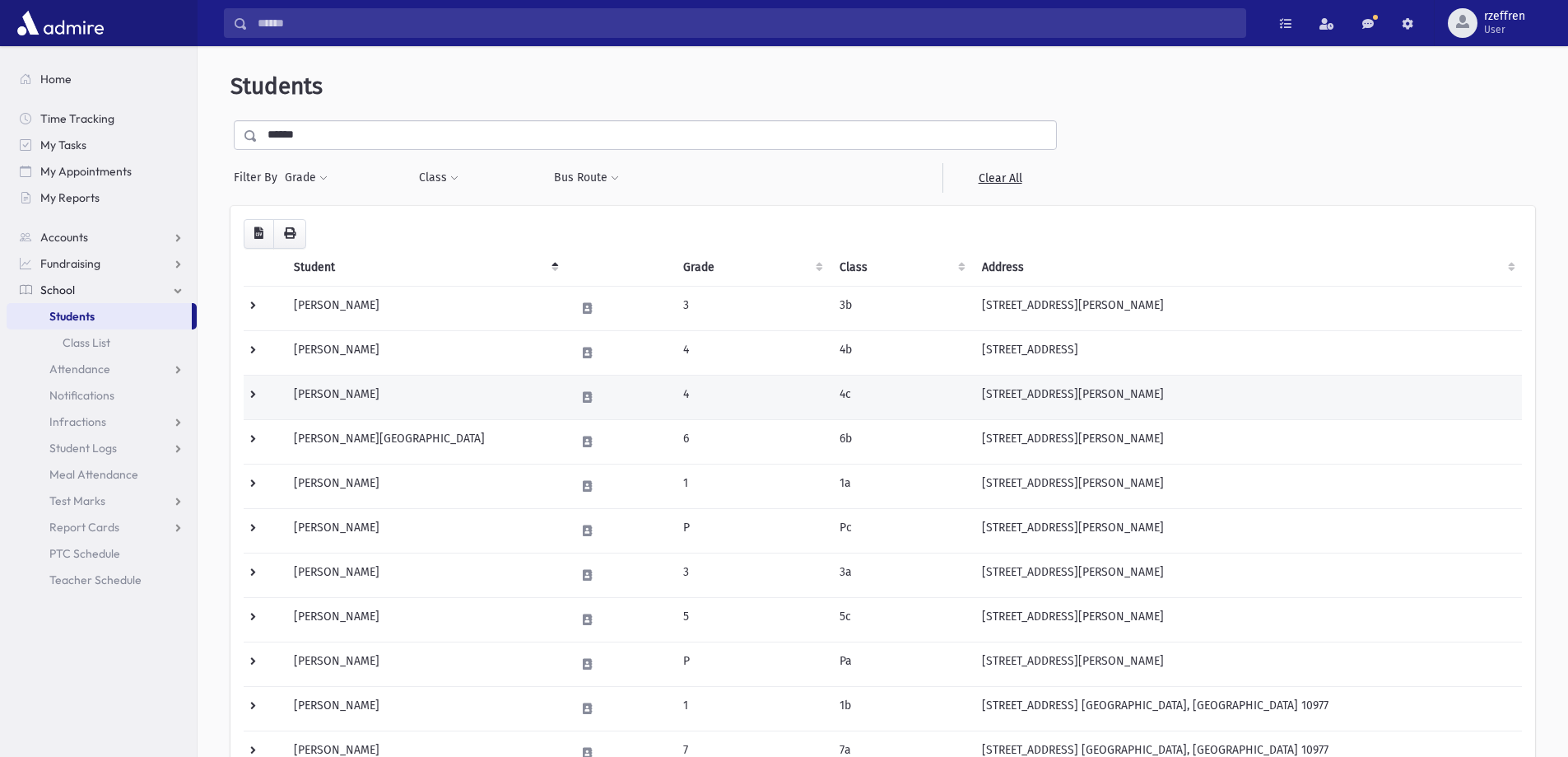
click at [881, 401] on td "4c" at bounding box center [900, 397] width 143 height 45
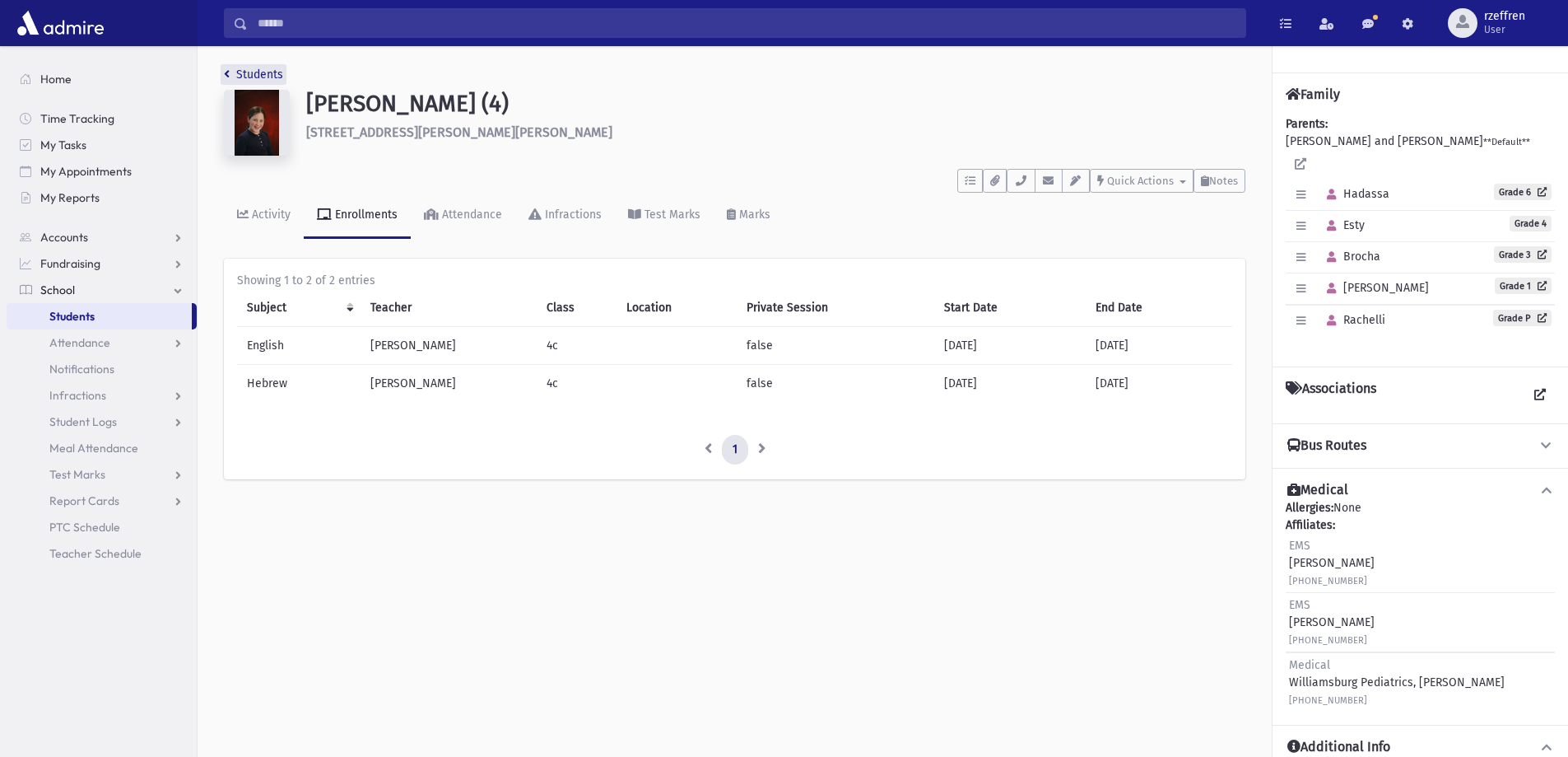
click at [241, 72] on link "Students" at bounding box center [253, 74] width 59 height 14
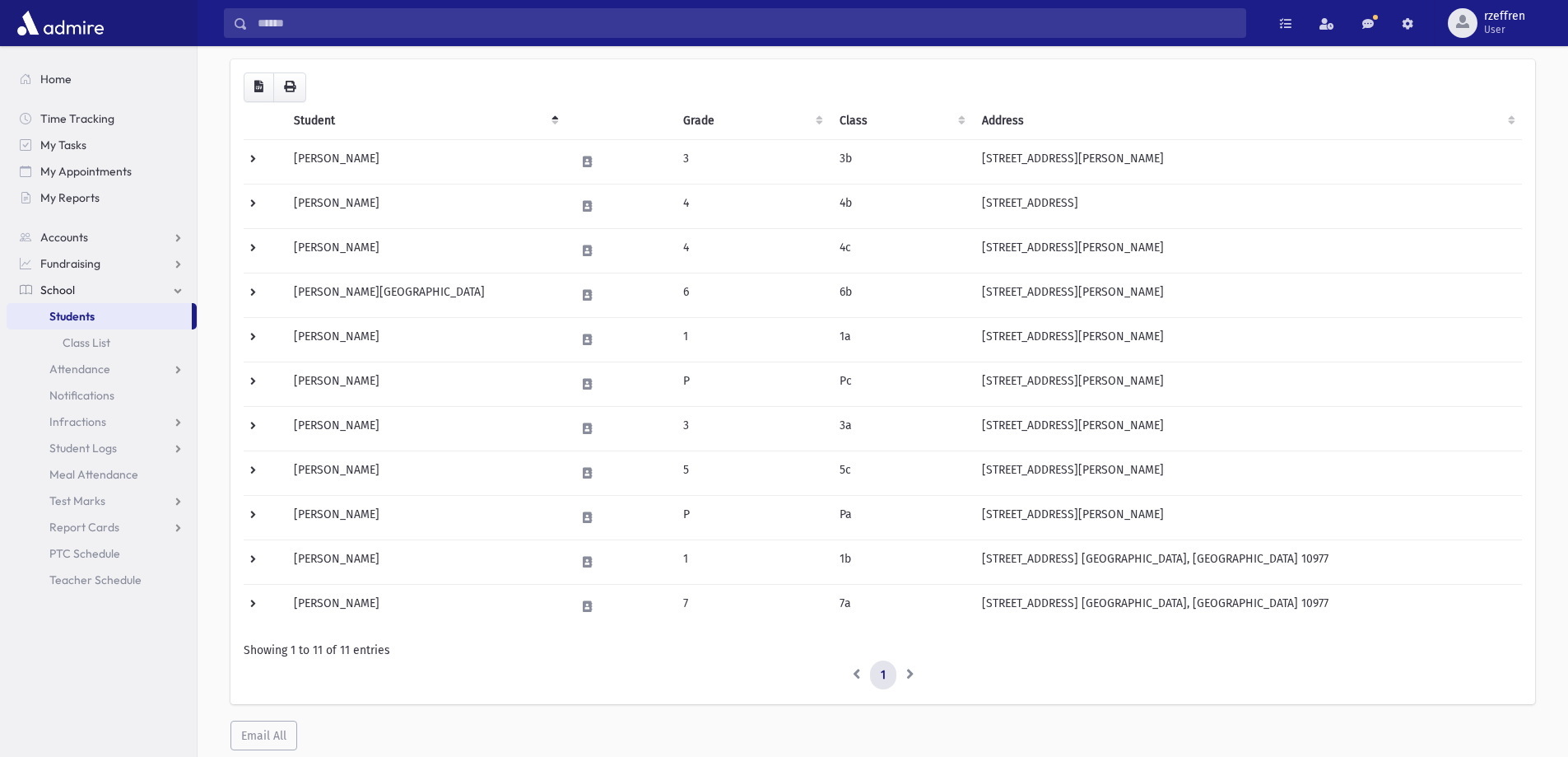
scroll to position [164, 0]
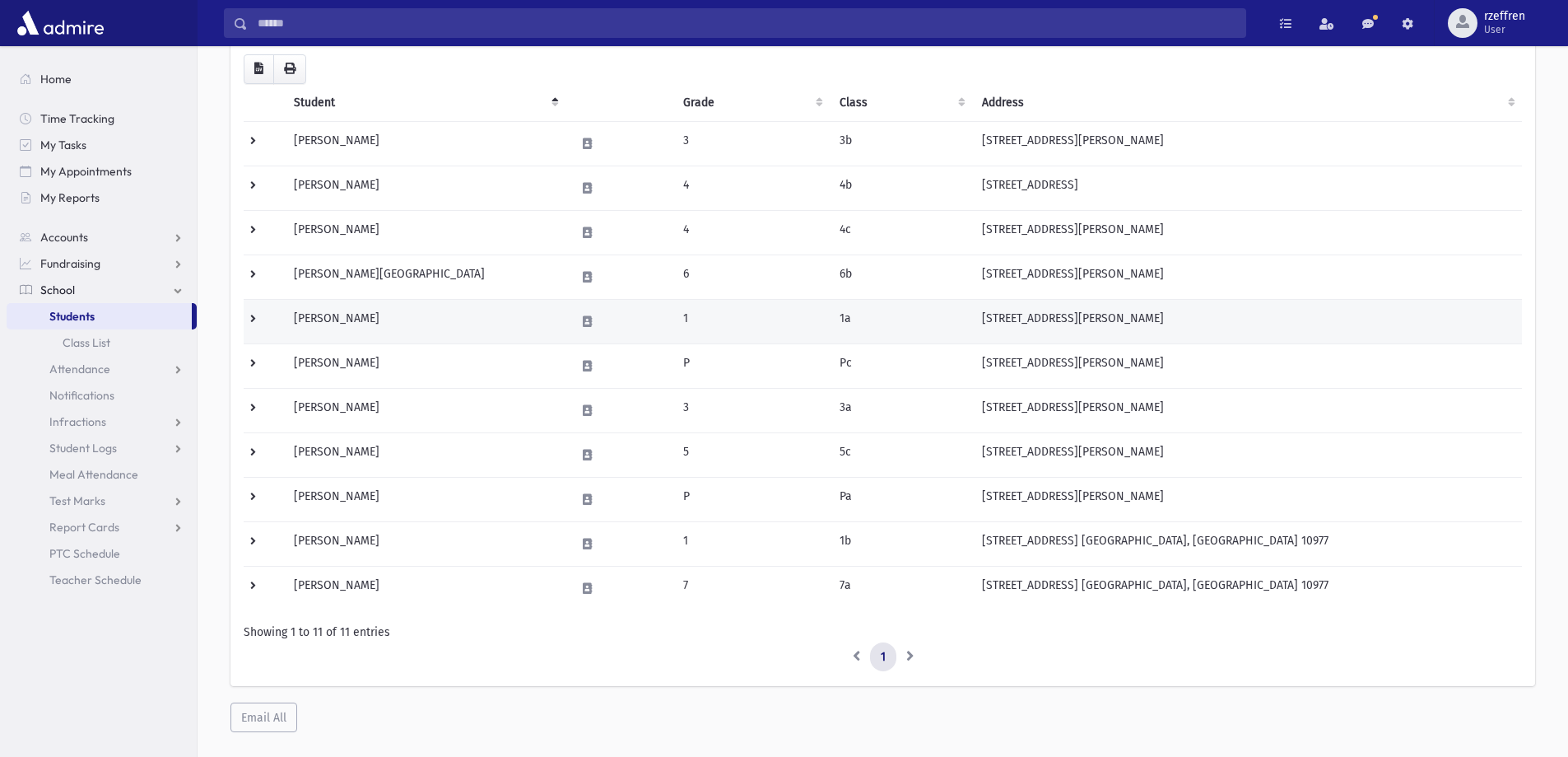
click at [920, 332] on td "1a" at bounding box center [900, 321] width 143 height 45
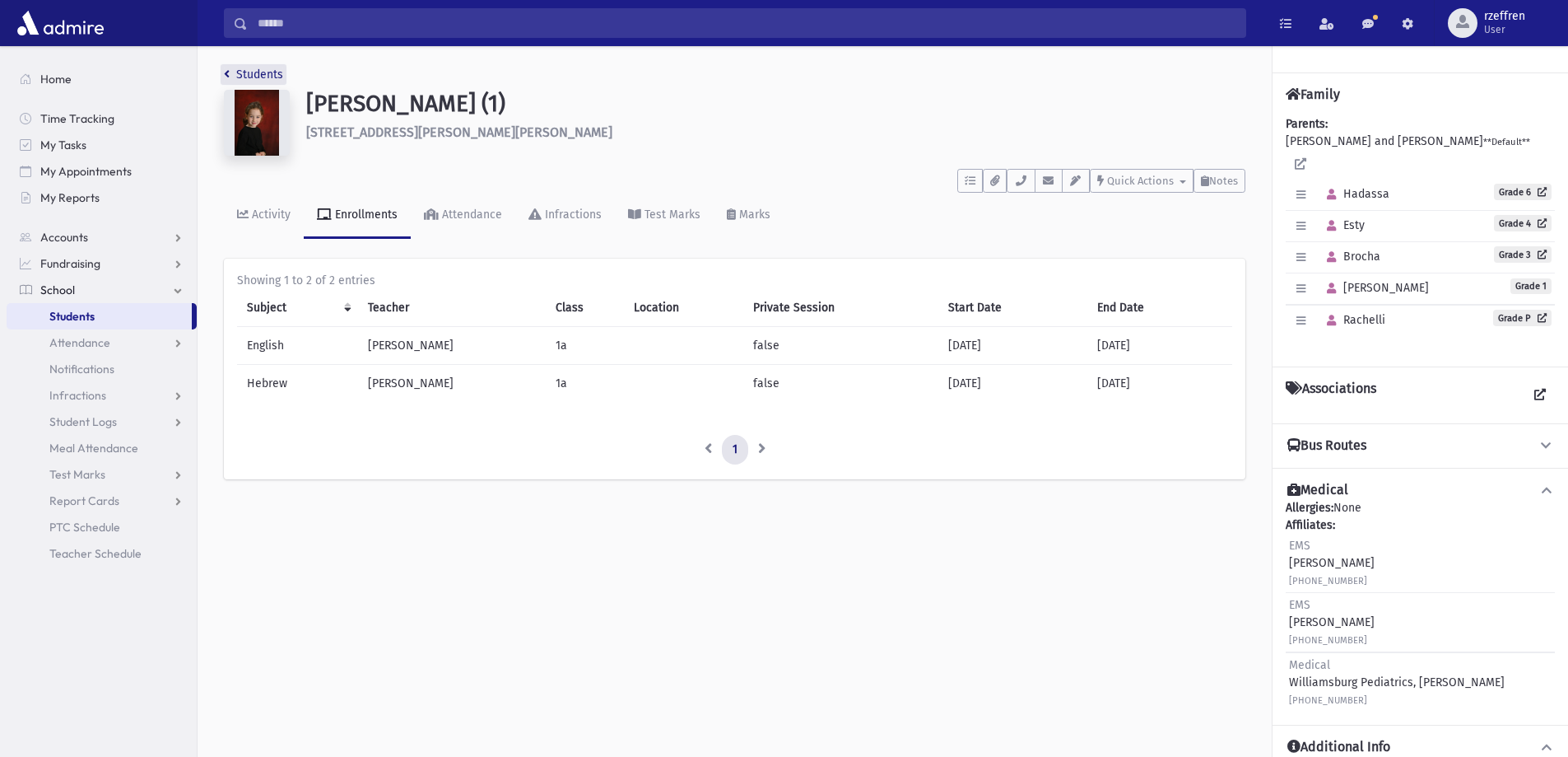
click at [267, 69] on link "Students" at bounding box center [253, 74] width 59 height 14
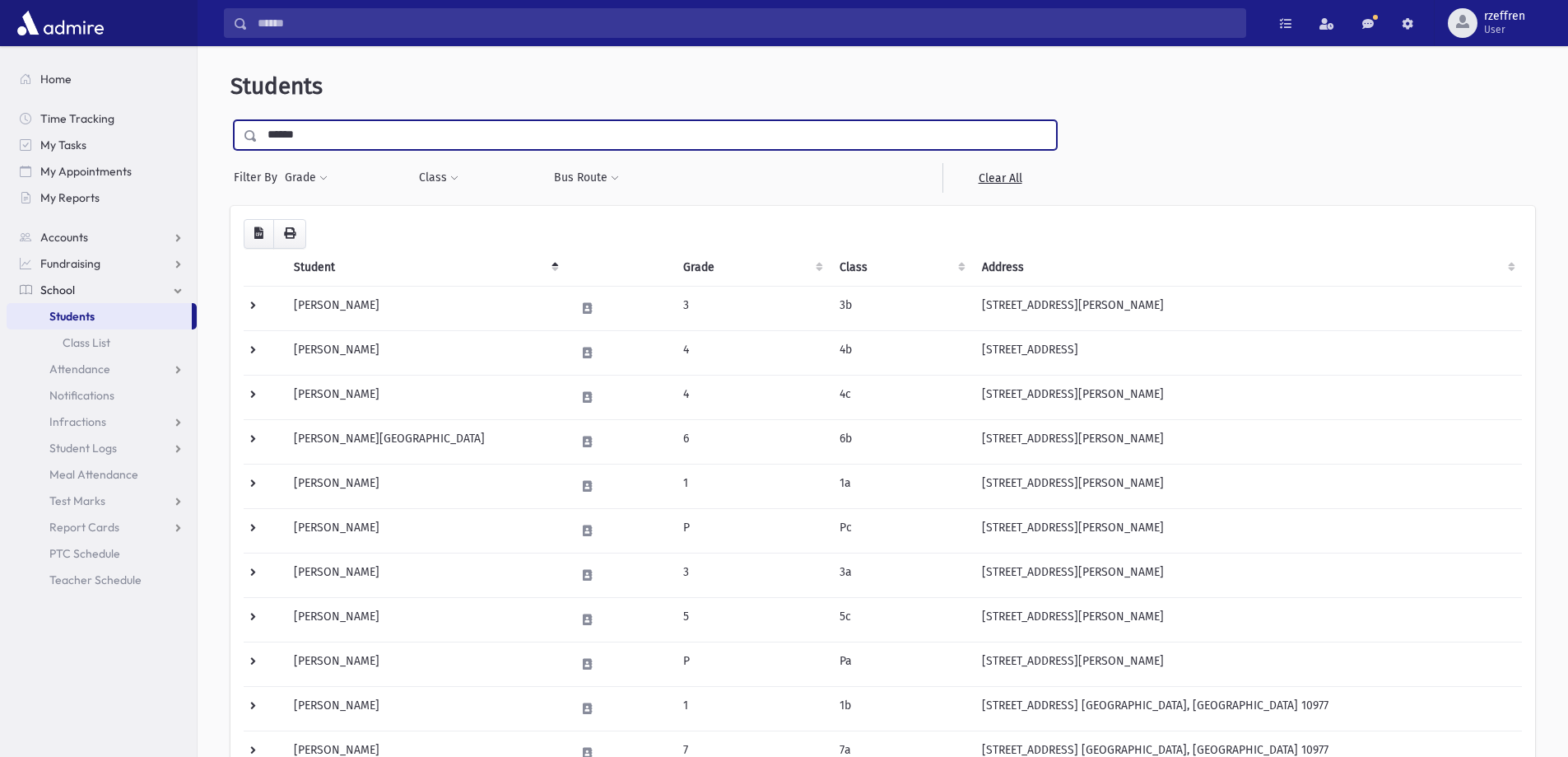
drag, startPoint x: 276, startPoint y: 132, endPoint x: 200, endPoint y: 135, distance: 76.1
click at [200, 135] on div "**********" at bounding box center [882, 485] width 1371 height 863
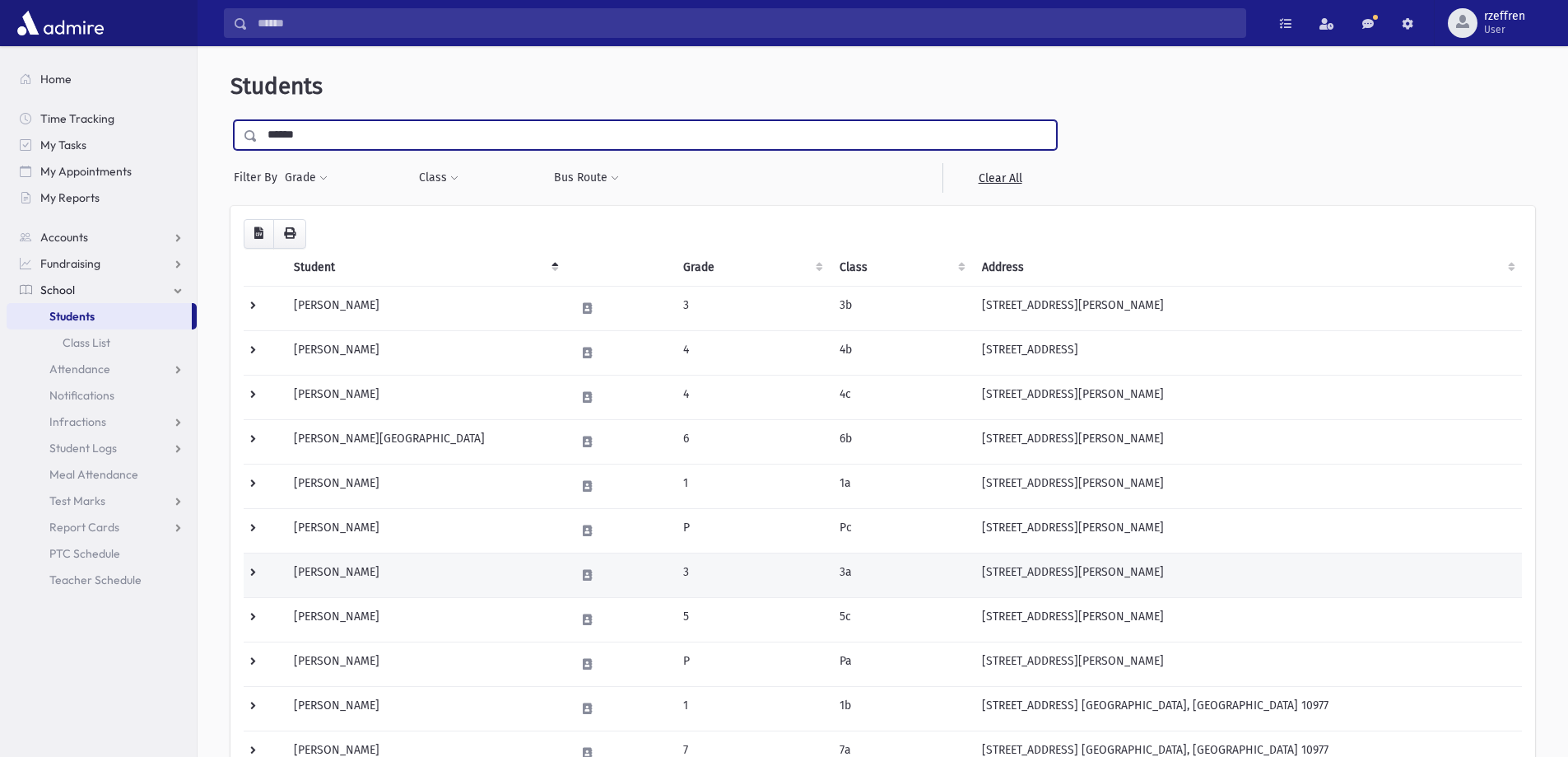
click at [721, 569] on td "3" at bounding box center [752, 575] width 157 height 45
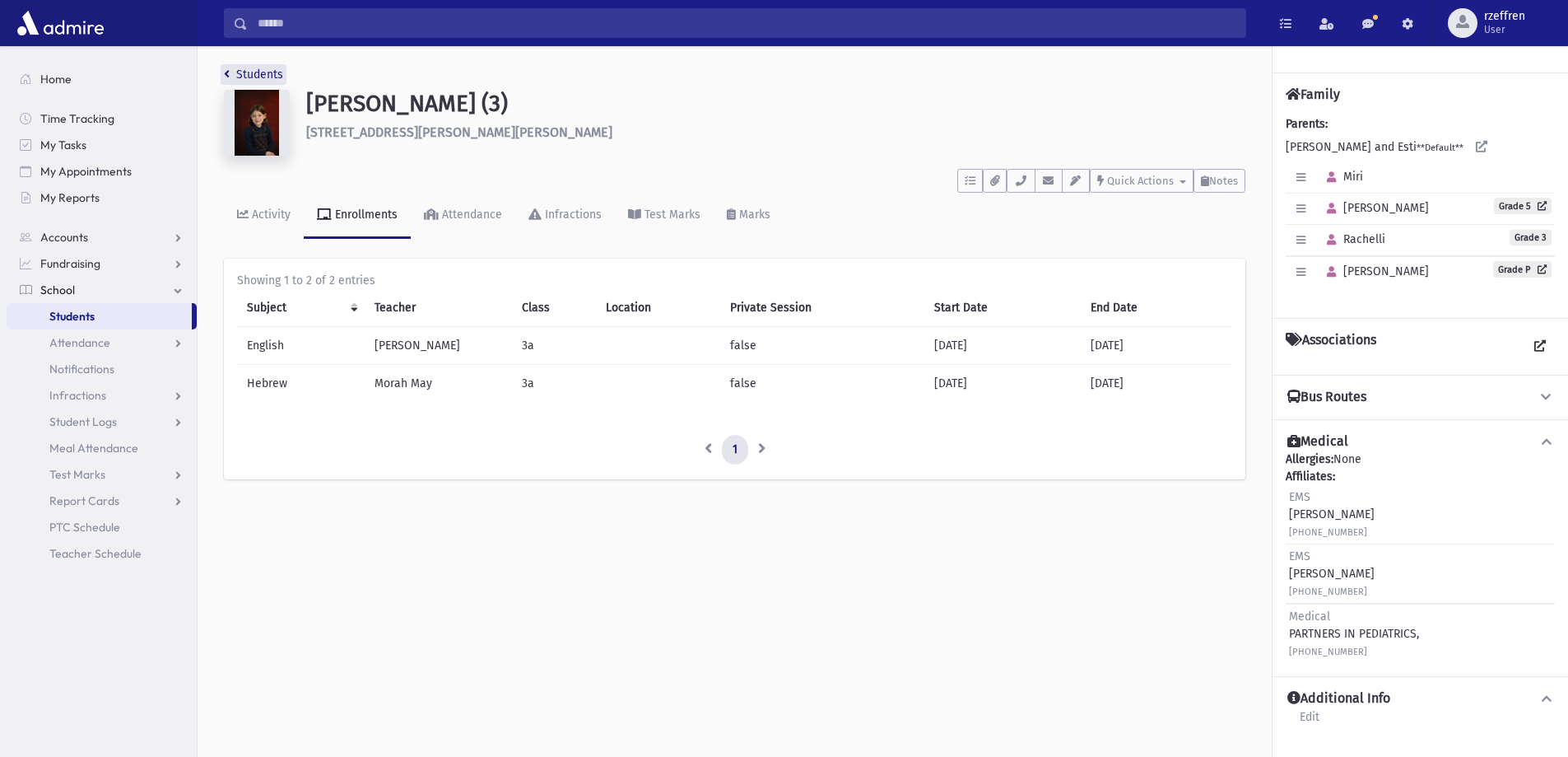
click at [245, 73] on link "Students" at bounding box center [253, 74] width 59 height 14
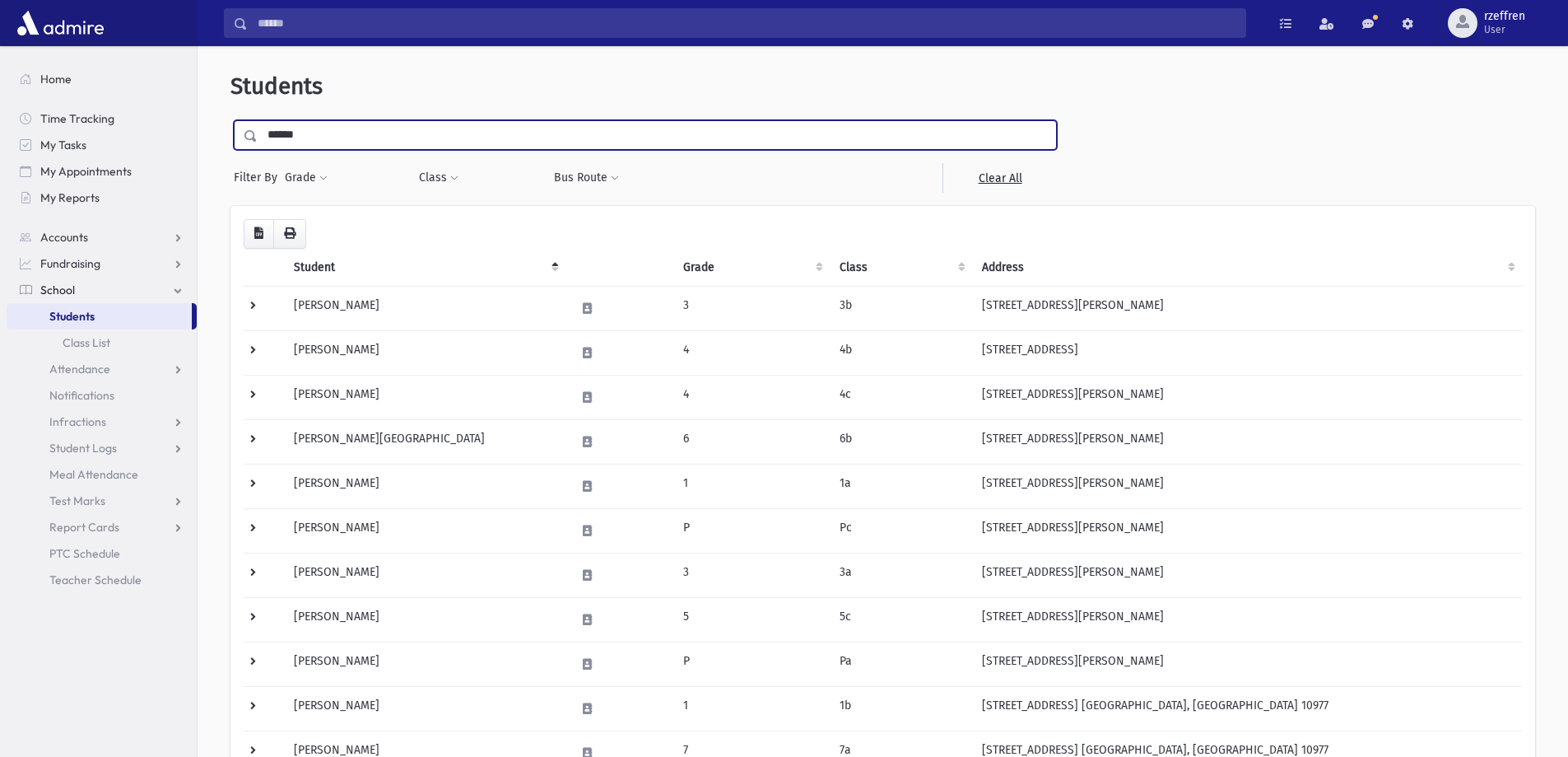
drag, startPoint x: 328, startPoint y: 130, endPoint x: 0, endPoint y: 79, distance: 331.9
click at [0, 96] on div "Search Results All Accounts" at bounding box center [784, 476] width 1568 height 953
type input "*********"
click at [230, 121] on input "submit" at bounding box center [253, 131] width 46 height 22
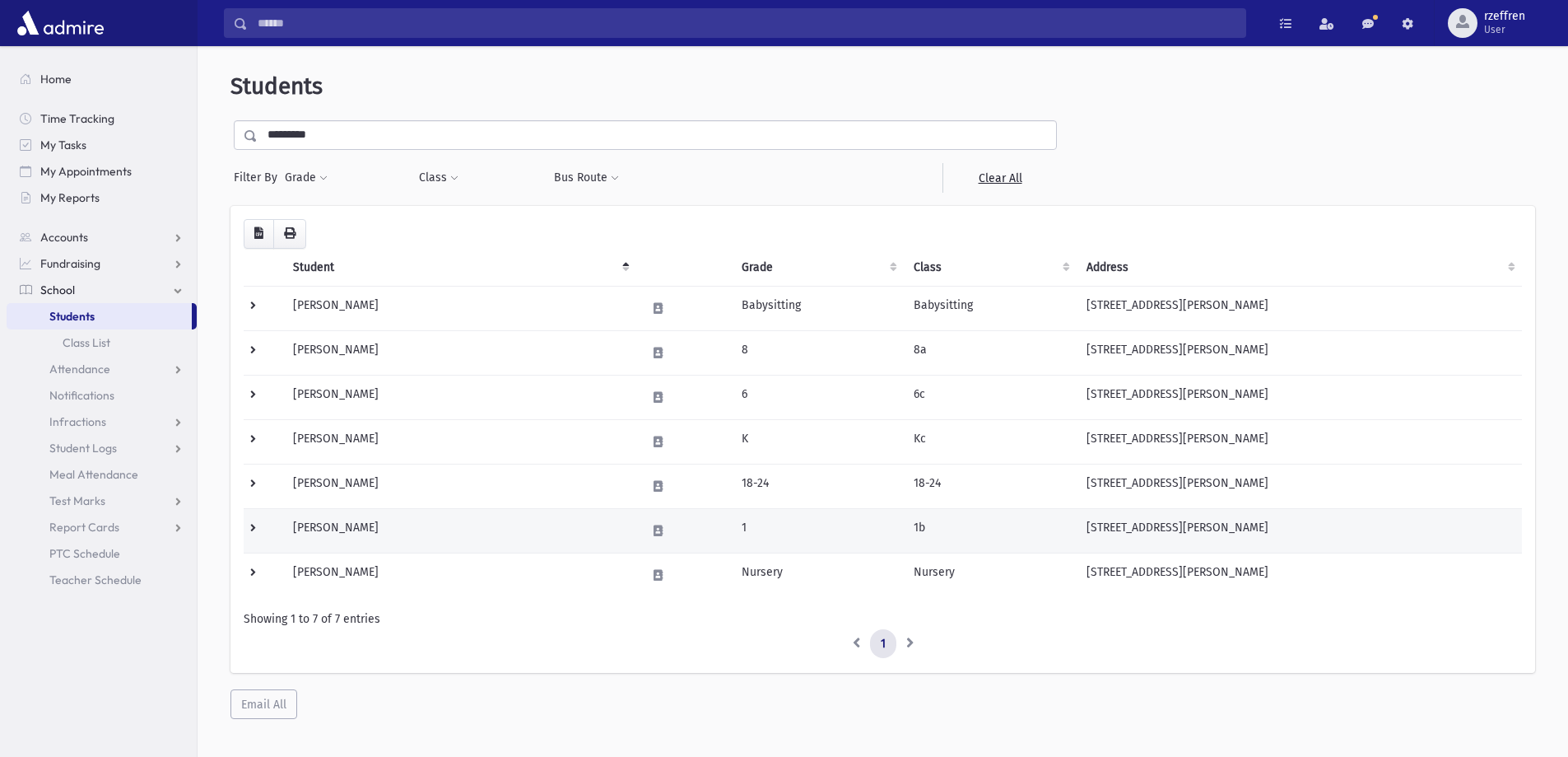
click at [533, 525] on td "Bodenheimer, Sarah" at bounding box center [459, 530] width 352 height 45
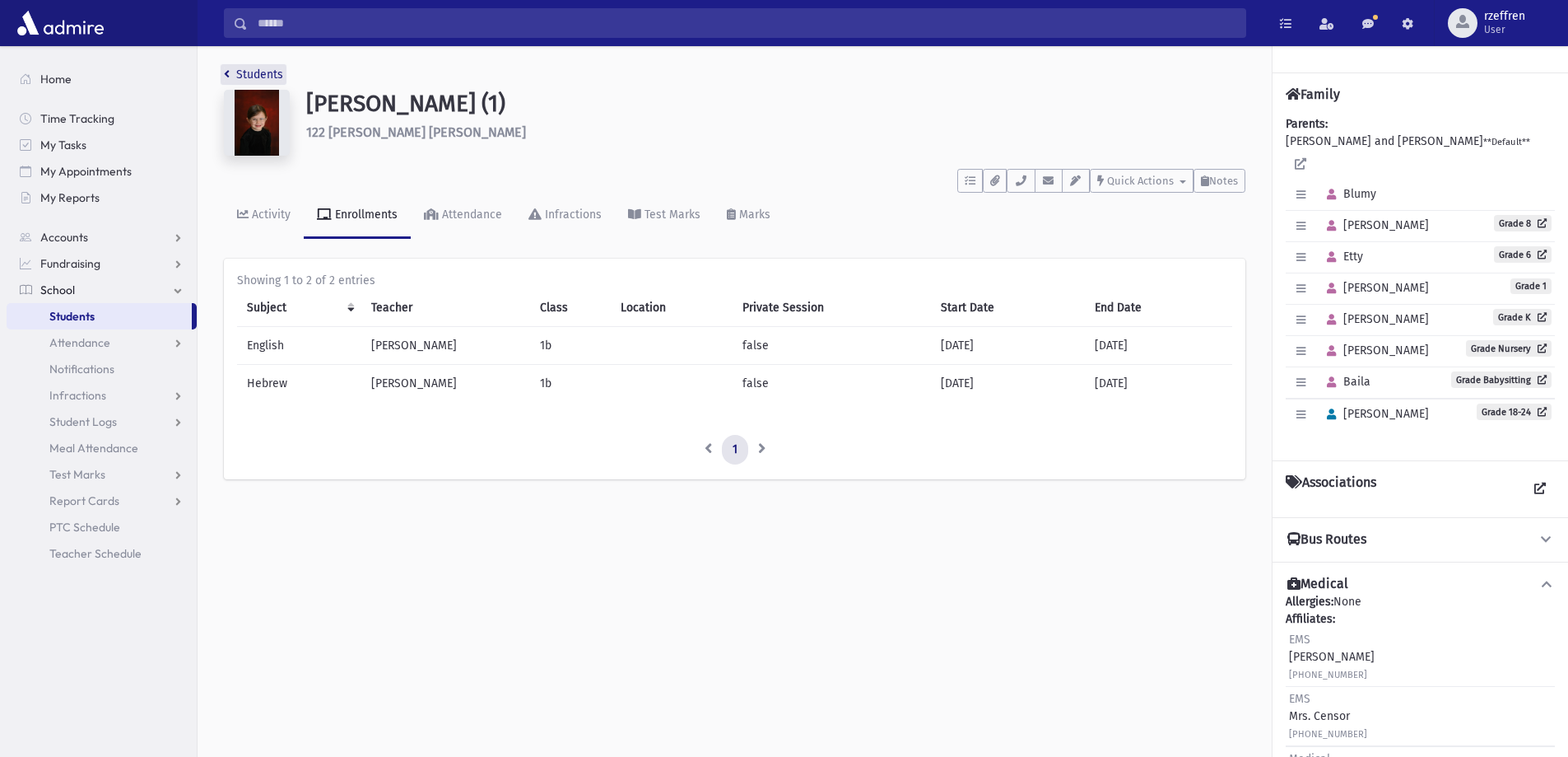
click at [272, 71] on link "Students" at bounding box center [253, 74] width 59 height 14
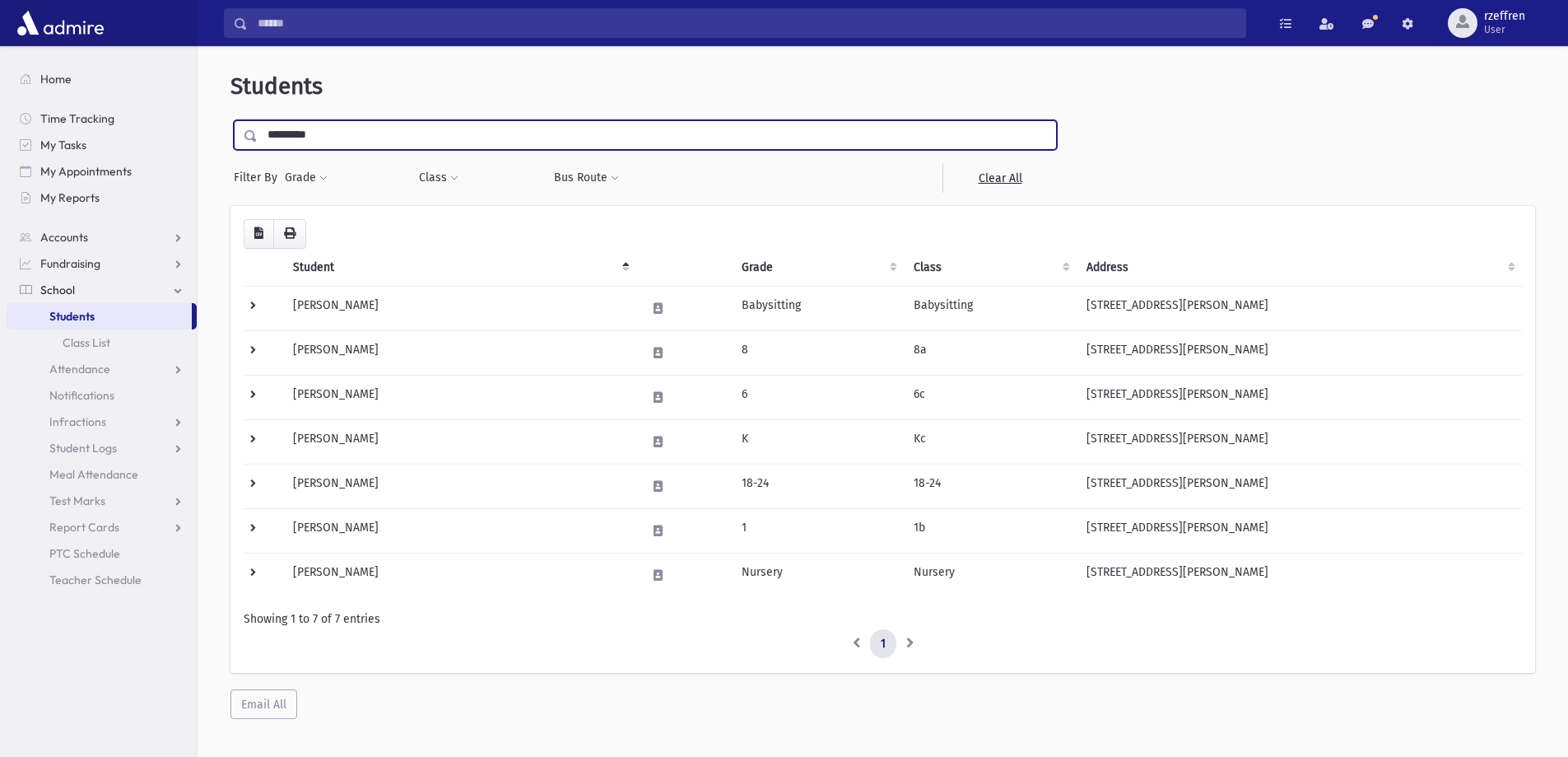
drag, startPoint x: 356, startPoint y: 126, endPoint x: 0, endPoint y: 181, distance: 360.2
click at [0, 179] on div "Search Results All Accounts" at bounding box center [784, 400] width 1568 height 801
type input "******"
click at [230, 121] on input "submit" at bounding box center [253, 131] width 46 height 22
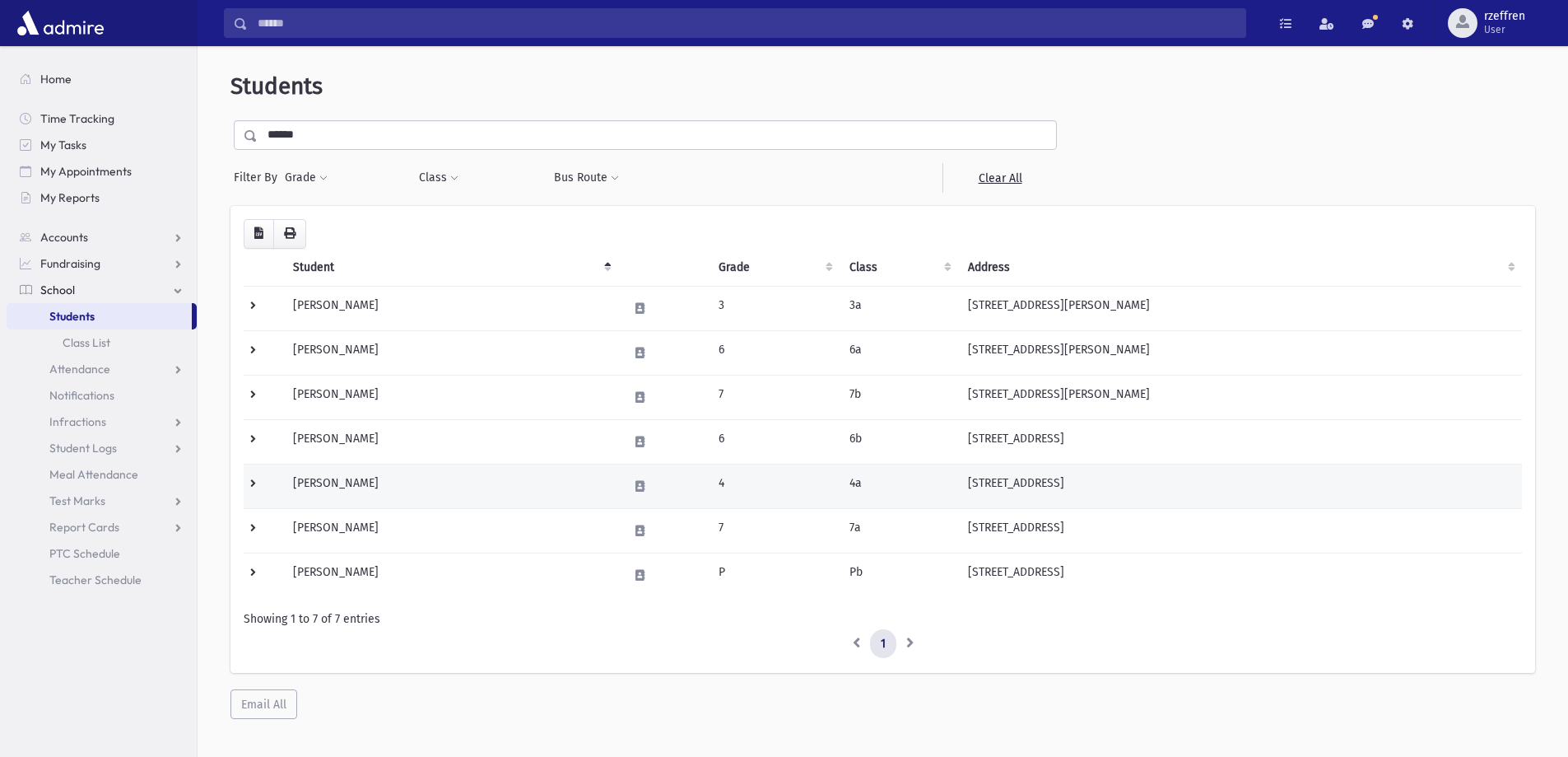
click at [517, 481] on td "[PERSON_NAME]" at bounding box center [451, 486] width 335 height 45
